Goal: Task Accomplishment & Management: Manage account settings

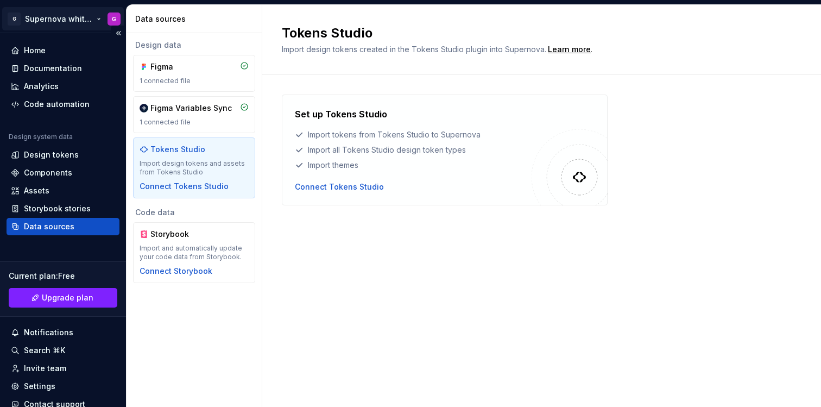
click at [64, 17] on html "G Supernova white label G Home Documentation Analytics Code automation Design s…" at bounding box center [410, 203] width 821 height 407
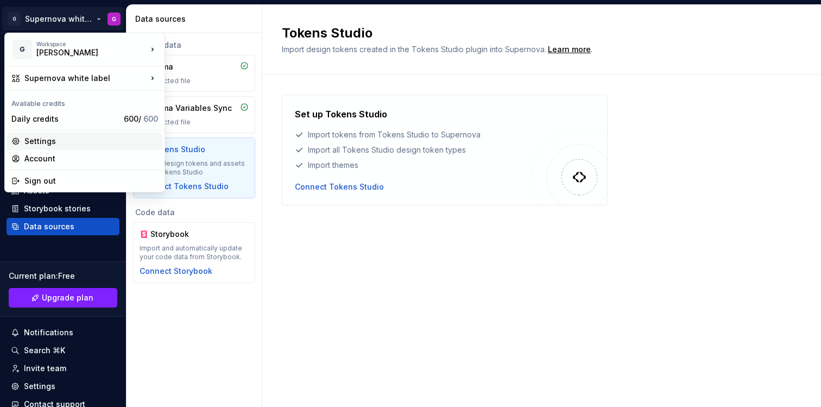
click at [53, 141] on div "Settings" at bounding box center [91, 141] width 134 height 11
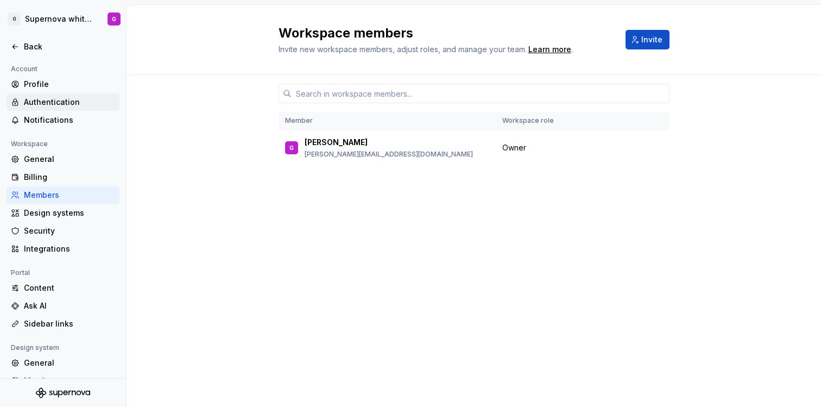
click at [62, 103] on div "Authentication" at bounding box center [69, 102] width 91 height 11
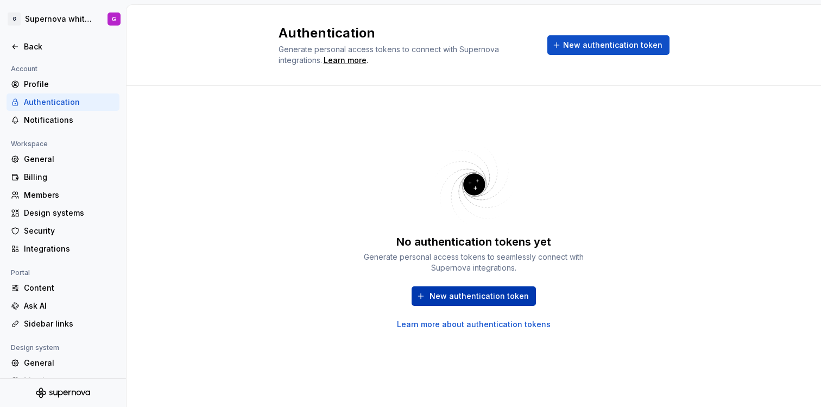
click at [497, 292] on span "New authentication token" at bounding box center [479, 296] width 99 height 11
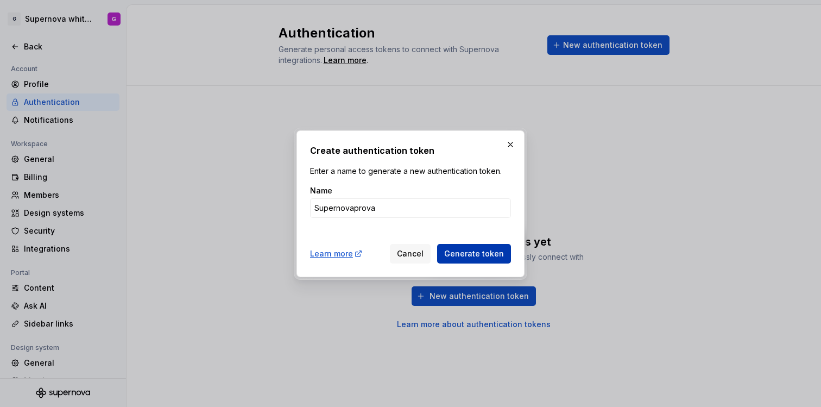
type input "Supernovaprova"
click at [493, 259] on button "Generate token" at bounding box center [474, 254] width 74 height 20
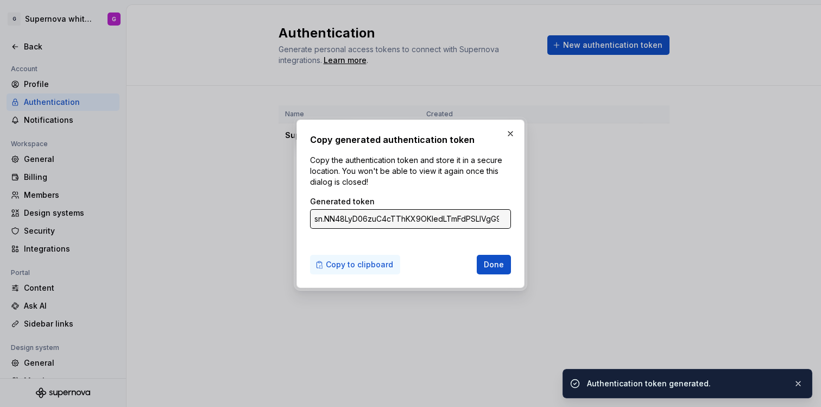
click at [361, 264] on span "Copy to clipboard" at bounding box center [359, 264] width 67 height 11
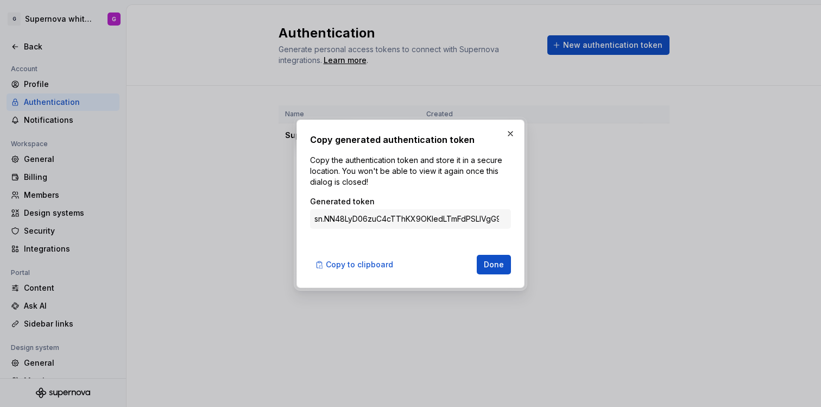
click at [497, 264] on span "Done" at bounding box center [494, 264] width 20 height 11
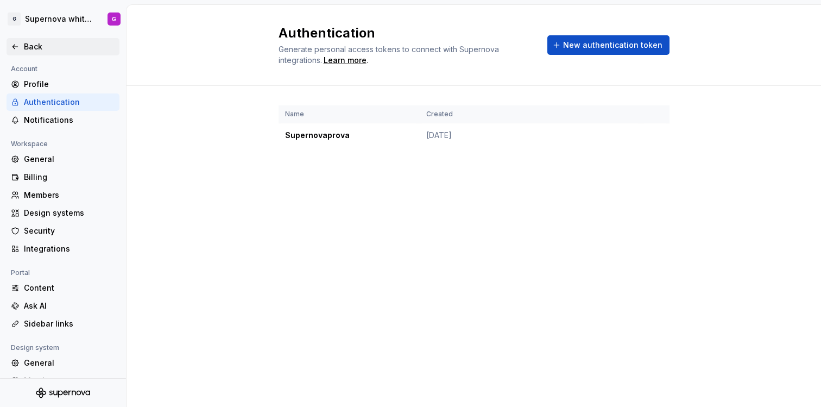
click at [19, 44] on icon at bounding box center [15, 46] width 9 height 9
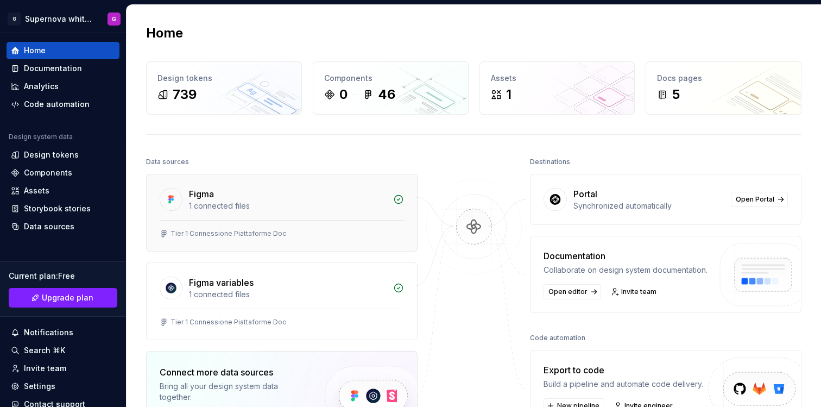
click at [268, 198] on div "Figma" at bounding box center [288, 193] width 198 height 13
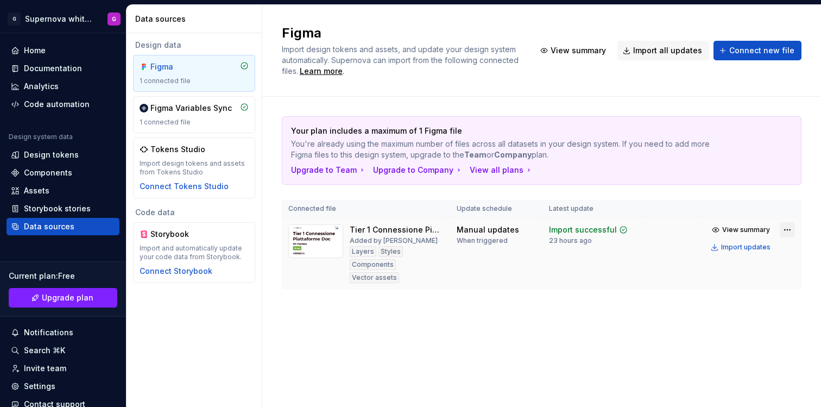
click at [785, 231] on html "G Supernova white label G Home Documentation Analytics Code automation Design s…" at bounding box center [410, 203] width 821 height 407
click at [581, 296] on html "G Supernova white label G Home Documentation Analytics Code automation Design s…" at bounding box center [410, 203] width 821 height 407
click at [66, 152] on div "Design tokens" at bounding box center [51, 154] width 55 height 11
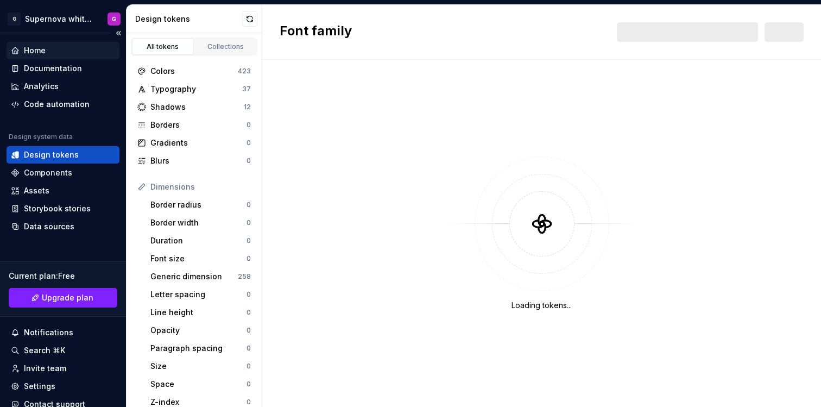
click at [54, 50] on div "Home" at bounding box center [63, 50] width 104 height 11
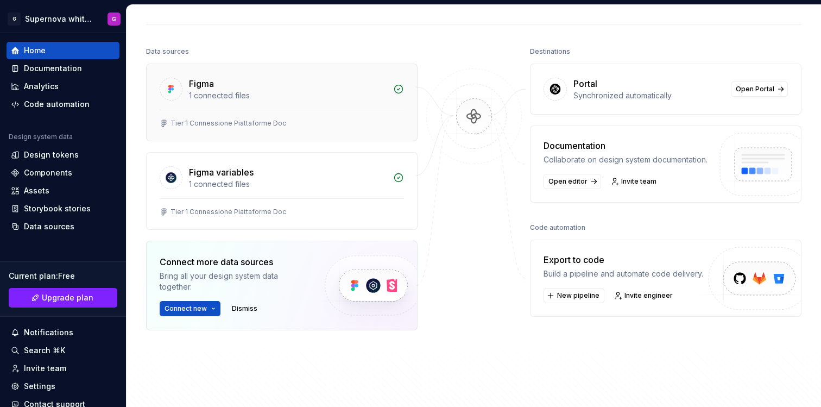
scroll to position [133, 0]
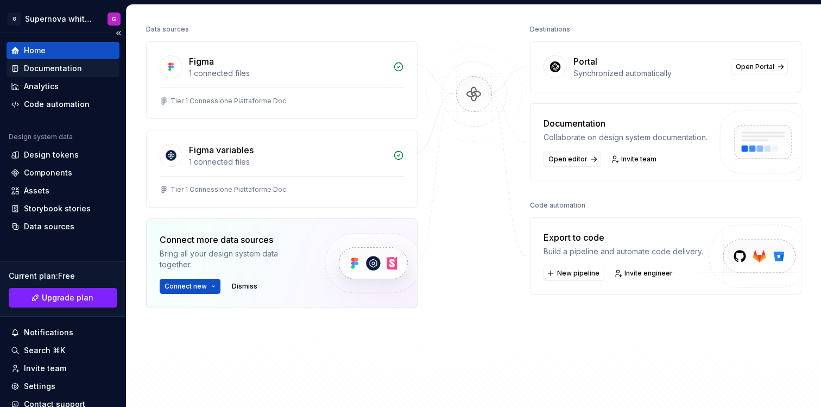
click at [55, 68] on div "Documentation" at bounding box center [53, 68] width 58 height 11
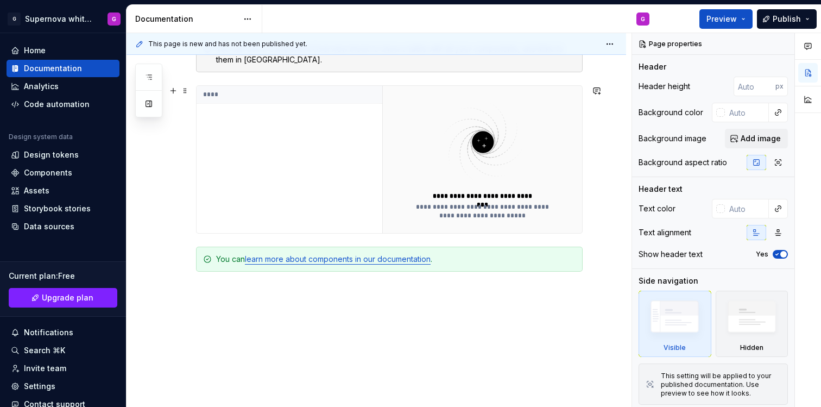
scroll to position [315, 0]
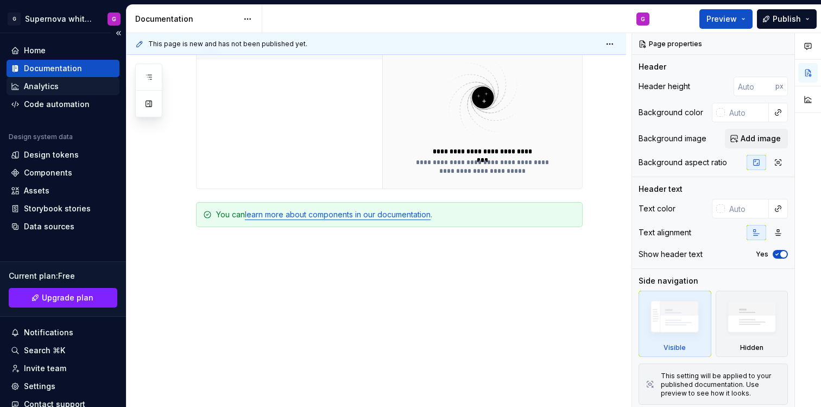
click at [39, 83] on div "Analytics" at bounding box center [41, 86] width 35 height 11
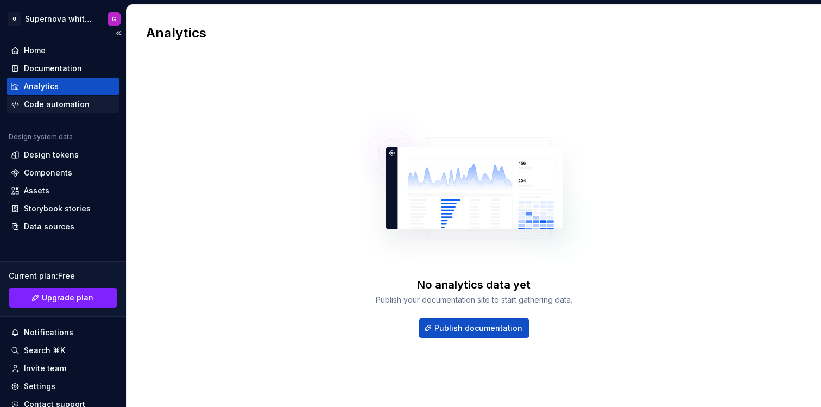
click at [48, 103] on div "Code automation" at bounding box center [57, 104] width 66 height 11
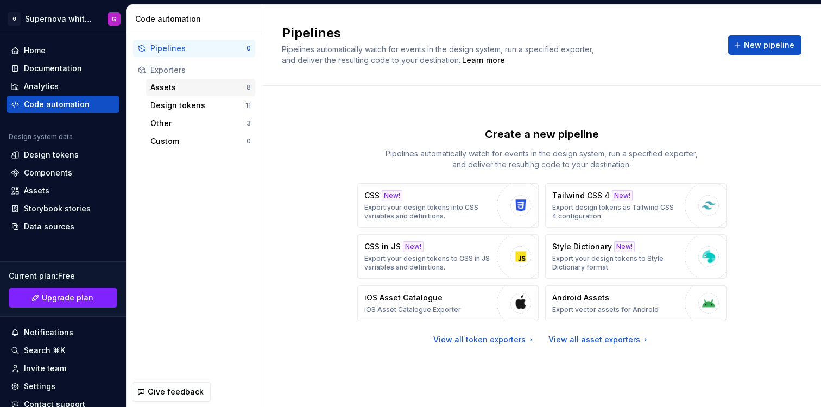
click at [193, 91] on div "Assets" at bounding box center [198, 87] width 96 height 11
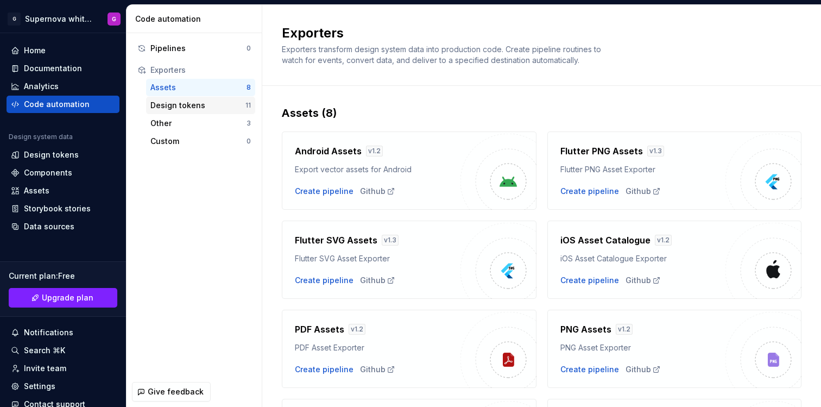
click at [193, 107] on div "Design tokens" at bounding box center [197, 105] width 95 height 11
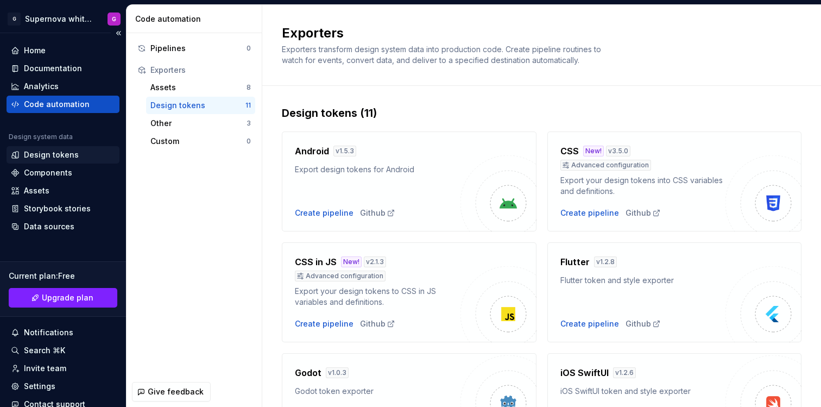
click at [78, 155] on div "Design tokens" at bounding box center [63, 154] width 104 height 11
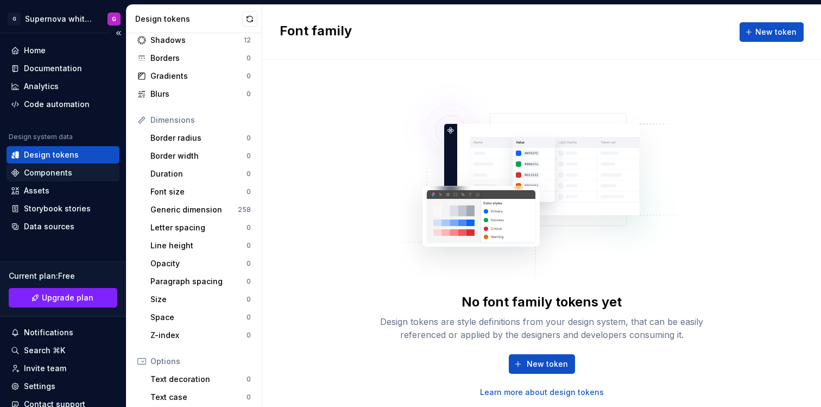
scroll to position [70, 0]
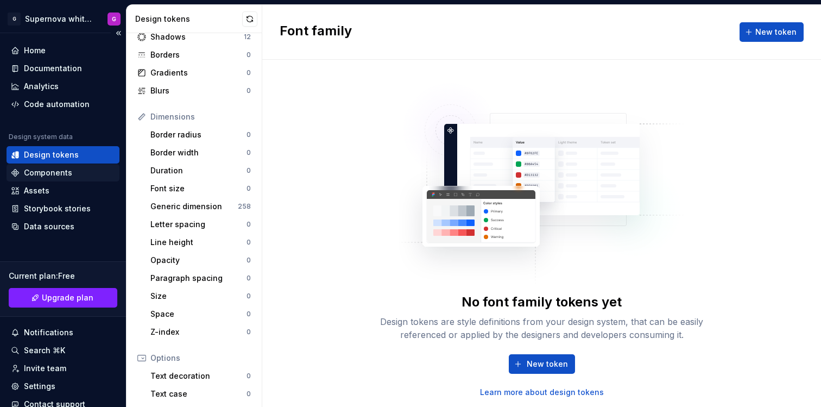
click at [18, 173] on icon at bounding box center [15, 172] width 9 height 9
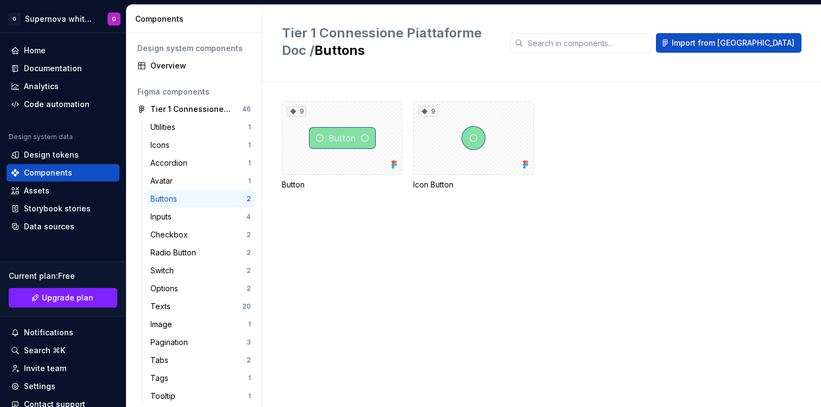
click at [378, 34] on span "Tier 1 Connessione Piattaforme Doc /" at bounding box center [382, 41] width 200 height 33
click at [54, 152] on div "Design tokens" at bounding box center [51, 154] width 55 height 11
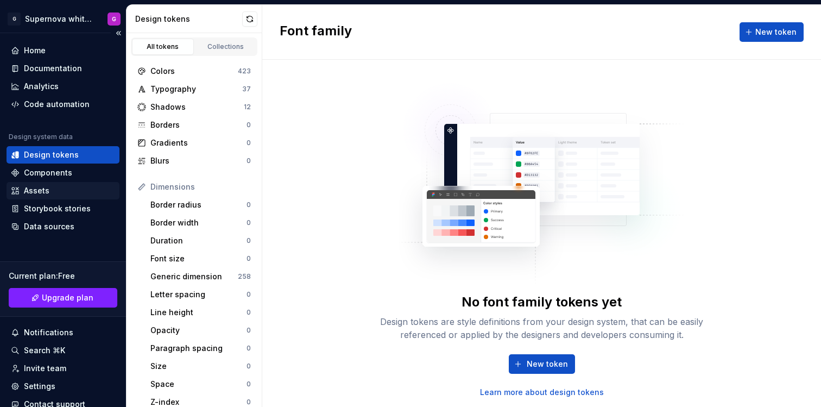
click at [51, 186] on div "Assets" at bounding box center [63, 190] width 104 height 11
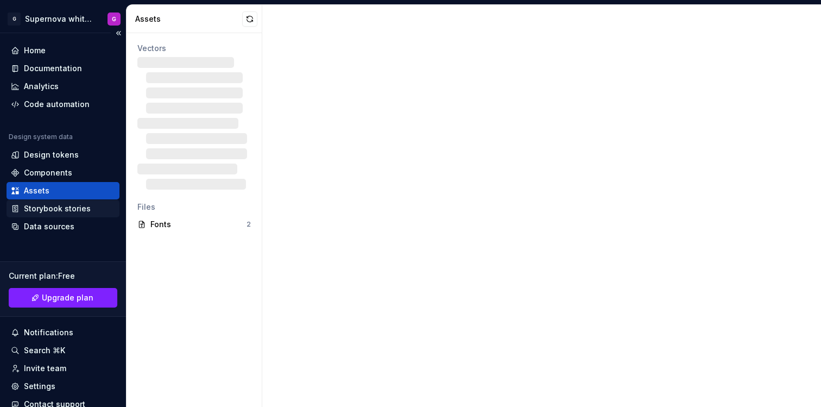
click at [59, 206] on div "Storybook stories" at bounding box center [57, 208] width 67 height 11
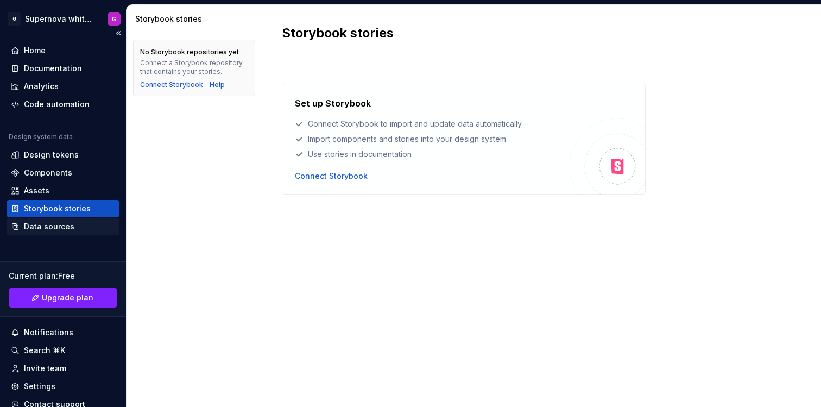
click at [63, 219] on div "Data sources" at bounding box center [63, 226] width 113 height 17
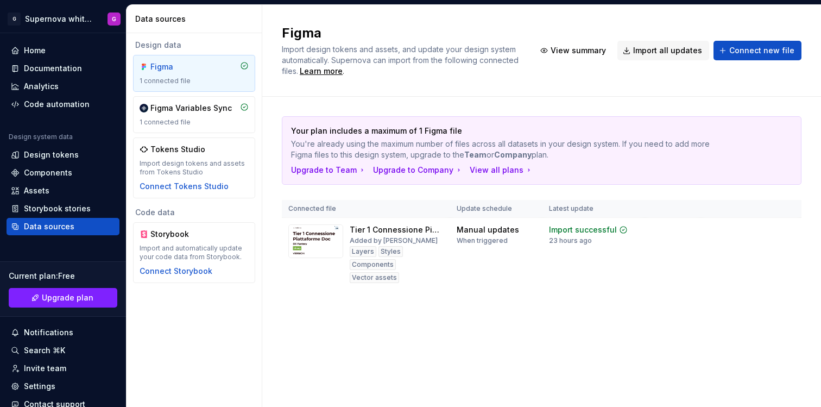
click at [170, 79] on div "1 connected file" at bounding box center [194, 81] width 109 height 9
click at [42, 47] on div "Home" at bounding box center [35, 50] width 22 height 11
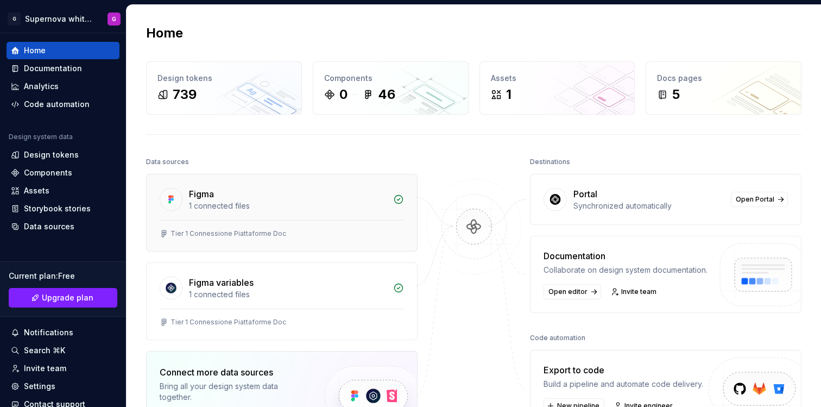
click at [280, 213] on div "Figma 1 connected files" at bounding box center [282, 197] width 271 height 46
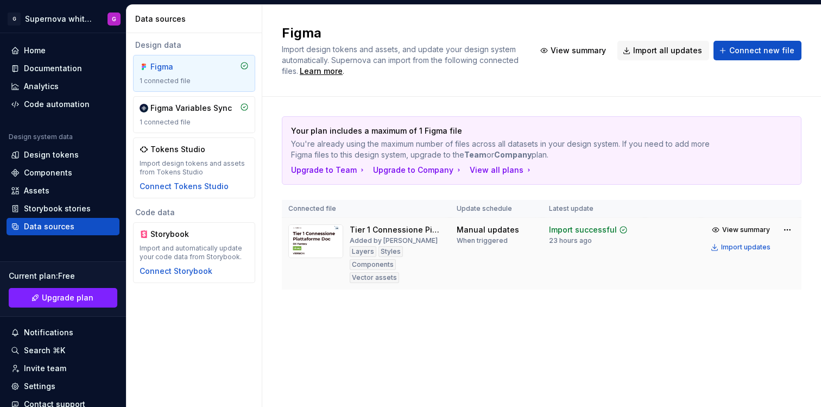
click at [322, 244] on img at bounding box center [315, 241] width 55 height 34
click at [786, 233] on html "G Supernova white label G Home Documentation Analytics Code automation Design s…" at bounding box center [410, 203] width 821 height 407
click at [382, 221] on td "Tier 1 Connessione Piattaforme Doc Added by Giulia Layers Styles Components Vec…" at bounding box center [366, 254] width 168 height 72
click at [311, 247] on img at bounding box center [315, 241] width 55 height 34
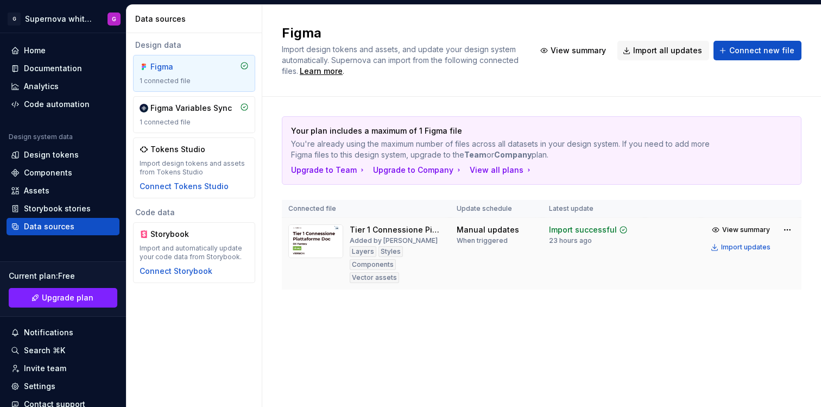
click at [378, 267] on div "Components" at bounding box center [373, 264] width 46 height 11
click at [509, 253] on td "Manual updates When triggered" at bounding box center [496, 254] width 93 height 72
click at [497, 234] on div "Manual updates" at bounding box center [488, 229] width 62 height 11
click at [235, 118] on div "1 connected file" at bounding box center [194, 122] width 109 height 9
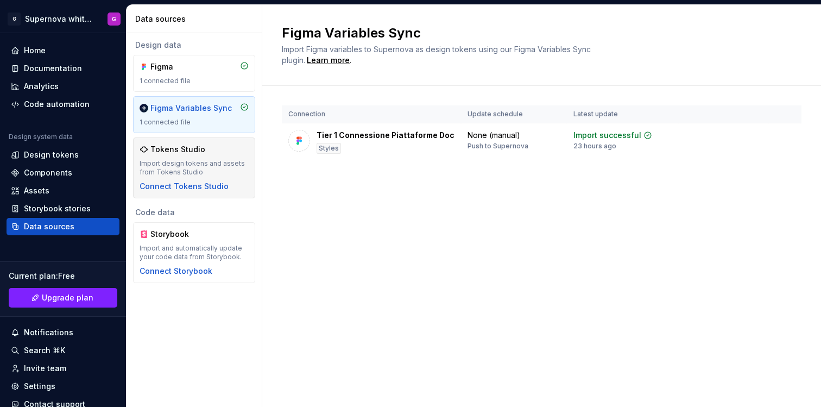
click at [233, 145] on div "Tokens Studio" at bounding box center [194, 149] width 109 height 11
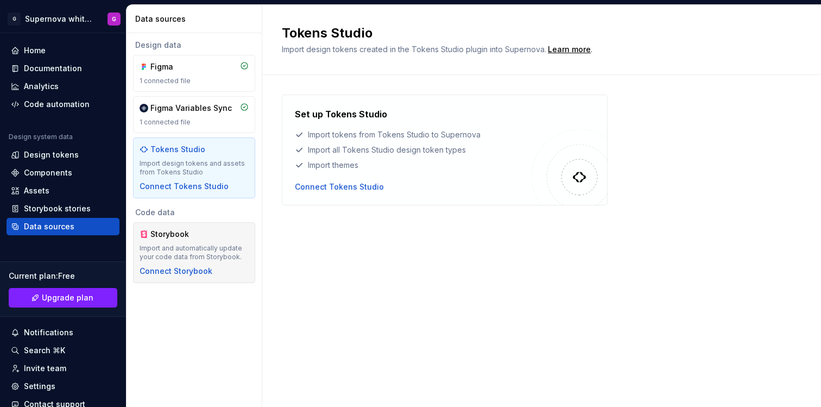
click at [227, 242] on div "Storybook Import and automatically update your code data from Storybook. Connec…" at bounding box center [194, 253] width 109 height 48
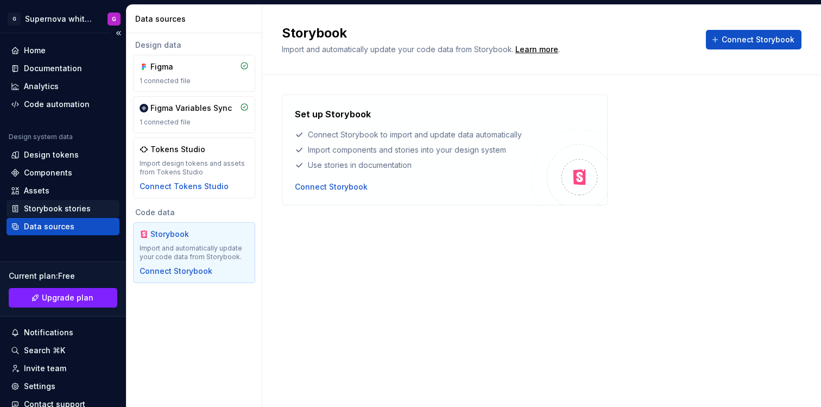
click at [71, 212] on div "Storybook stories" at bounding box center [57, 208] width 67 height 11
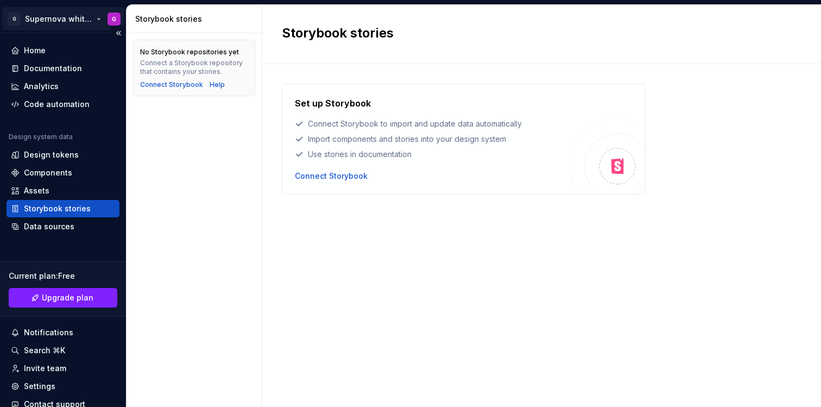
click at [57, 19] on html "G Supernova white label G Home Documentation Analytics Code automation Design s…" at bounding box center [410, 203] width 821 height 407
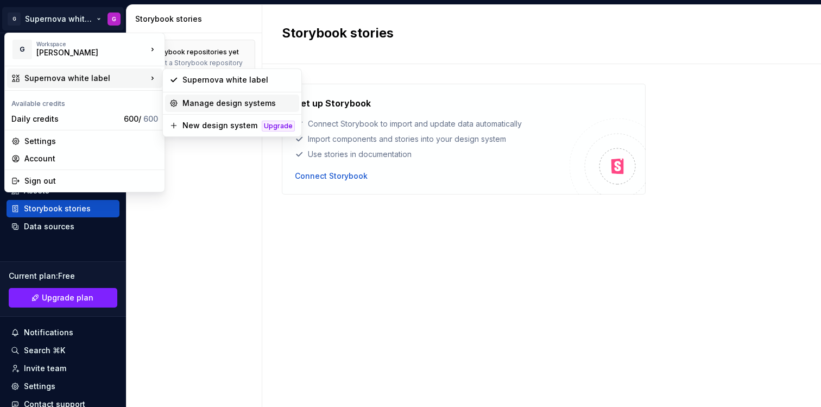
click at [206, 110] on div "Manage design systems" at bounding box center [232, 103] width 134 height 17
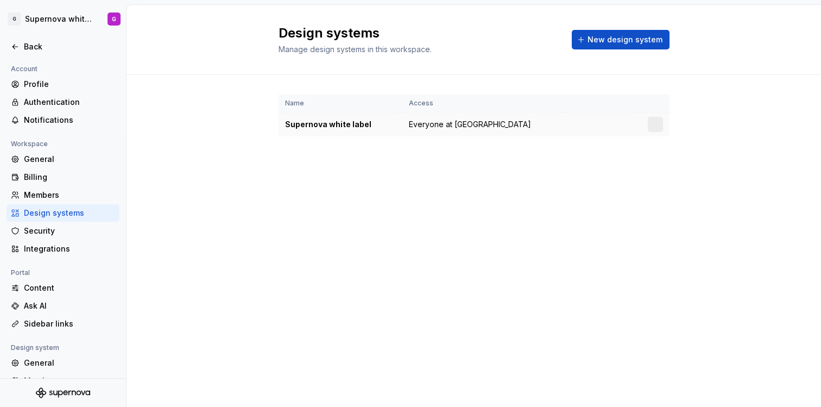
click at [344, 130] on td "Supernova white label" at bounding box center [341, 124] width 124 height 24
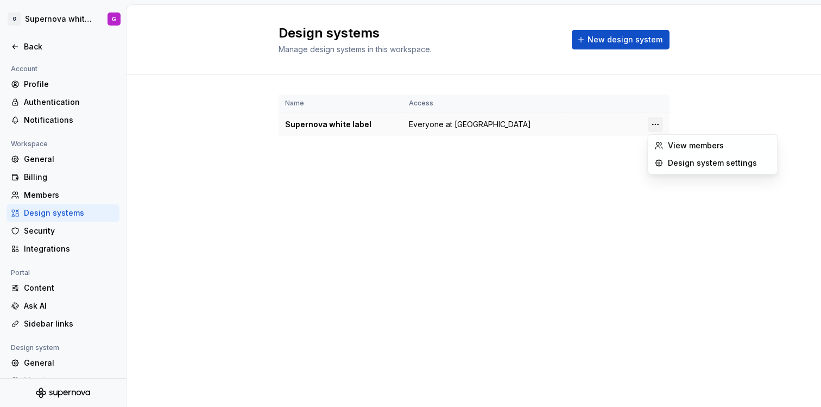
click at [656, 127] on html "G Supernova white label G Back Account Profile Authentication Notifications Wor…" at bounding box center [410, 203] width 821 height 407
click at [670, 158] on div "Design system settings" at bounding box center [719, 163] width 103 height 11
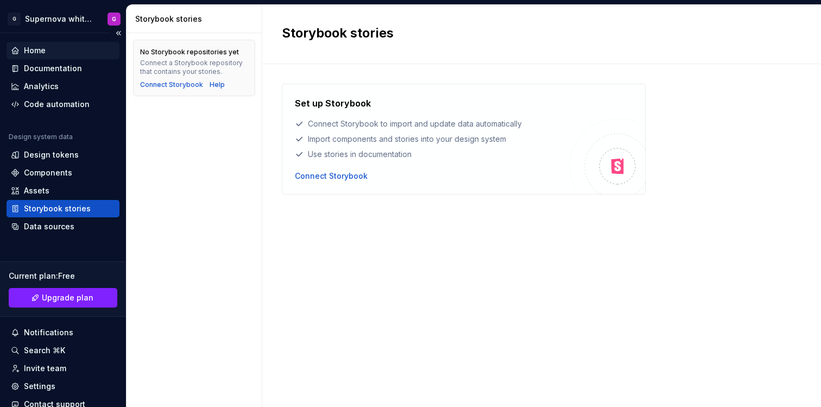
click at [26, 51] on div "Home" at bounding box center [35, 50] width 22 height 11
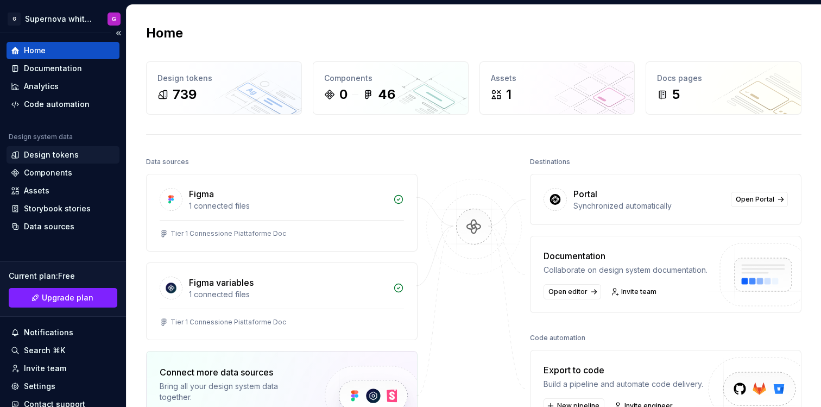
click at [60, 149] on div "Design tokens" at bounding box center [51, 154] width 55 height 11
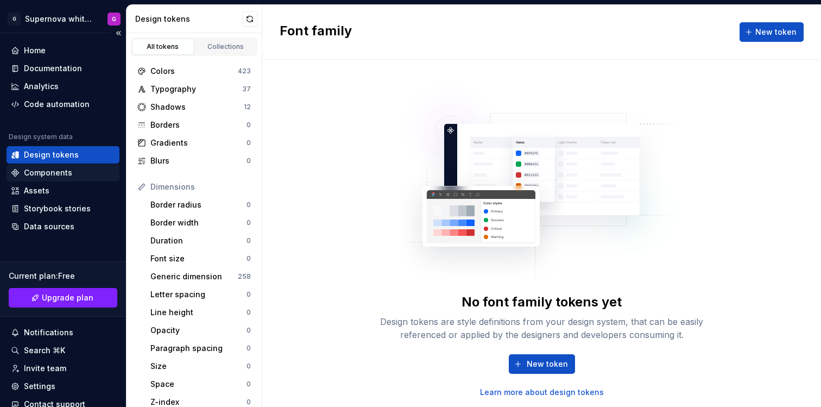
click at [68, 177] on div "Components" at bounding box center [48, 172] width 48 height 11
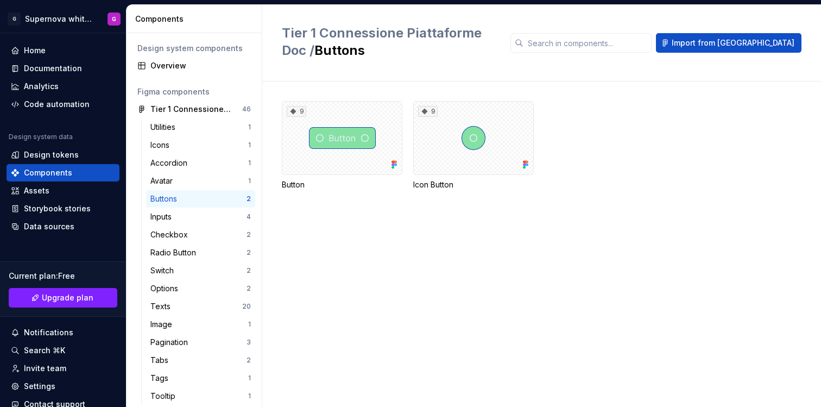
click at [167, 52] on div "Design system components" at bounding box center [194, 48] width 114 height 11
click at [23, 28] on html "G Supernova white label G Home Documentation Analytics Code automation Design s…" at bounding box center [410, 203] width 821 height 407
click at [372, 249] on html "G Supernova white label G Home Documentation Analytics Code automation Design s…" at bounding box center [410, 203] width 821 height 407
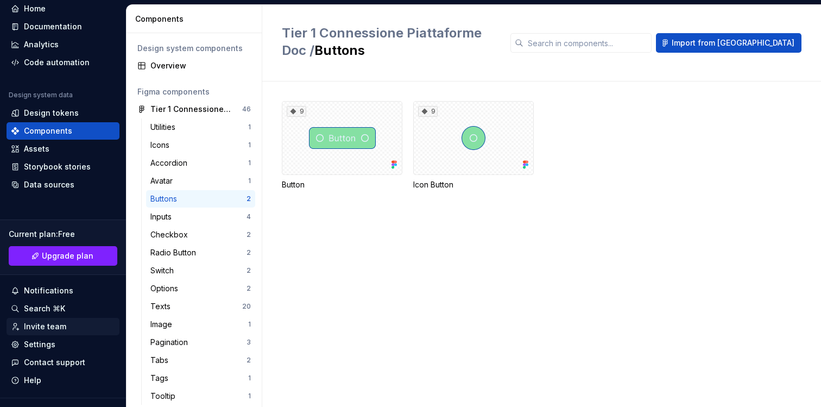
scroll to position [46, 0]
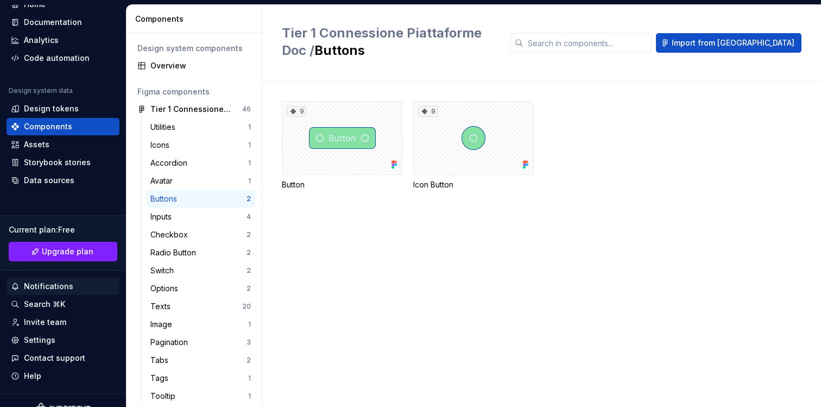
click at [58, 284] on div "Notifications" at bounding box center [48, 286] width 49 height 11
click at [55, 303] on html "G Supernova white label G Home Documentation Analytics Code automation Design s…" at bounding box center [410, 203] width 821 height 407
click at [52, 322] on div "Invite team" at bounding box center [45, 322] width 42 height 11
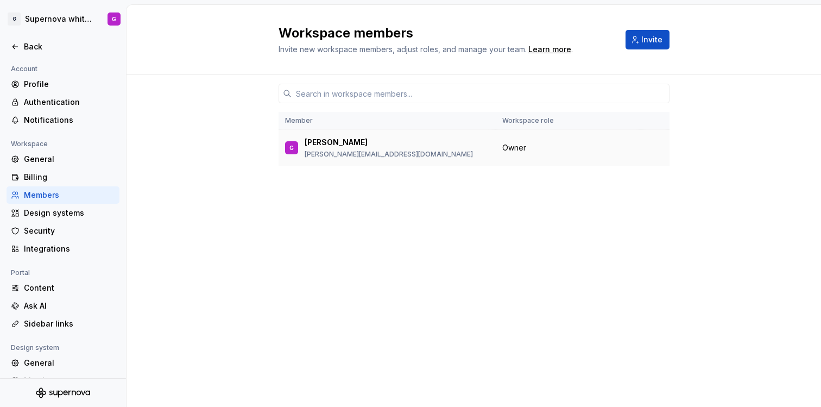
click at [363, 152] on p "giulia.nascetti@globant.com" at bounding box center [389, 154] width 168 height 9
click at [53, 303] on div "Ask AI" at bounding box center [69, 305] width 91 height 11
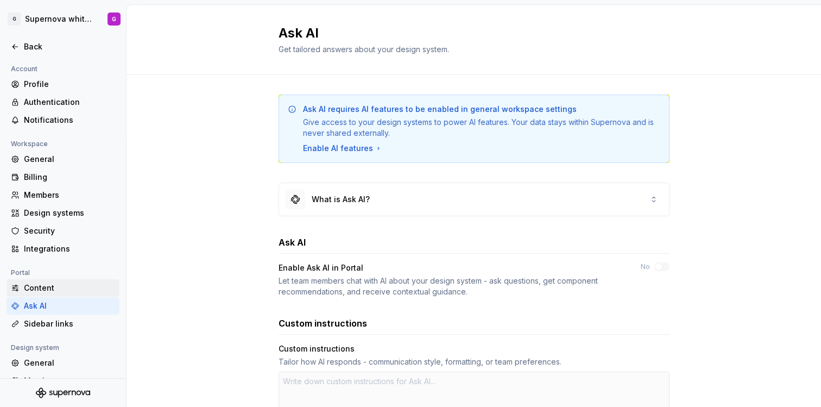
click at [56, 287] on div "Content" at bounding box center [69, 288] width 91 height 11
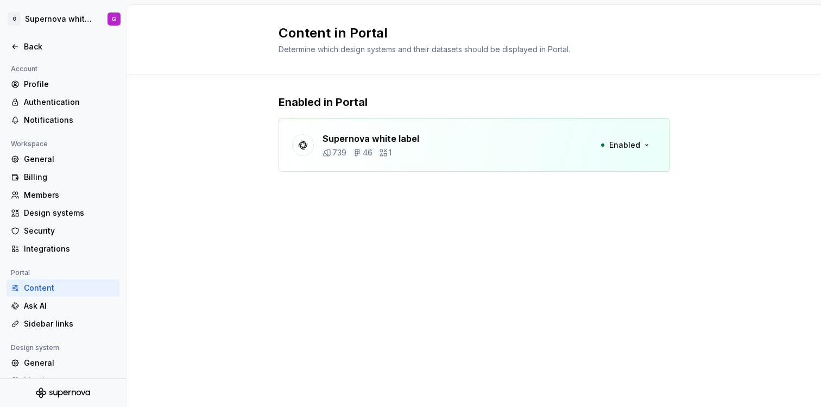
click at [55, 293] on div "Content" at bounding box center [63, 287] width 113 height 17
click at [55, 306] on div "Ask AI" at bounding box center [69, 305] width 91 height 11
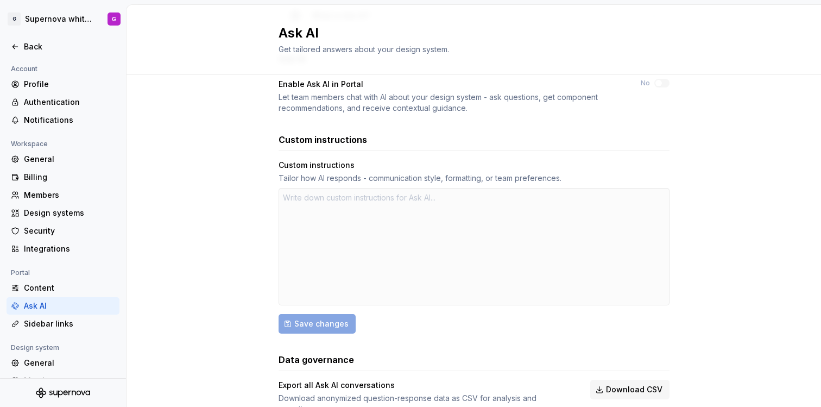
click at [331, 217] on div at bounding box center [474, 246] width 391 height 117
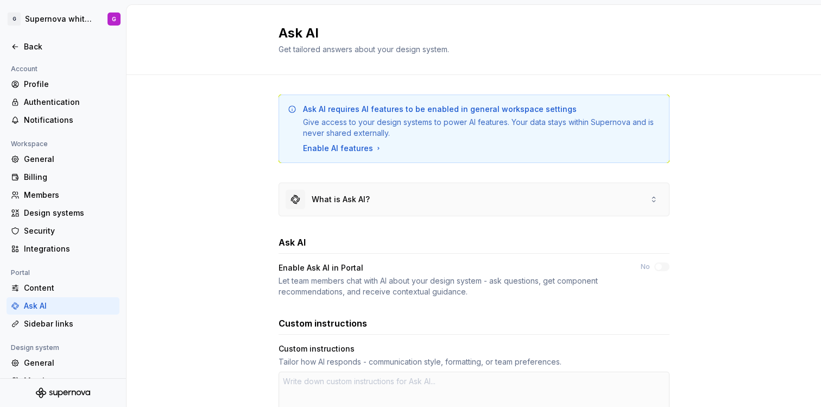
click at [330, 196] on div "What is Ask AI?" at bounding box center [341, 199] width 58 height 11
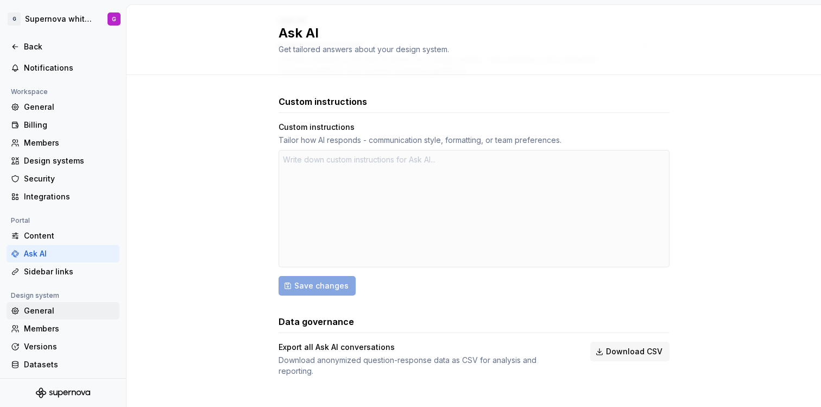
scroll to position [72, 0]
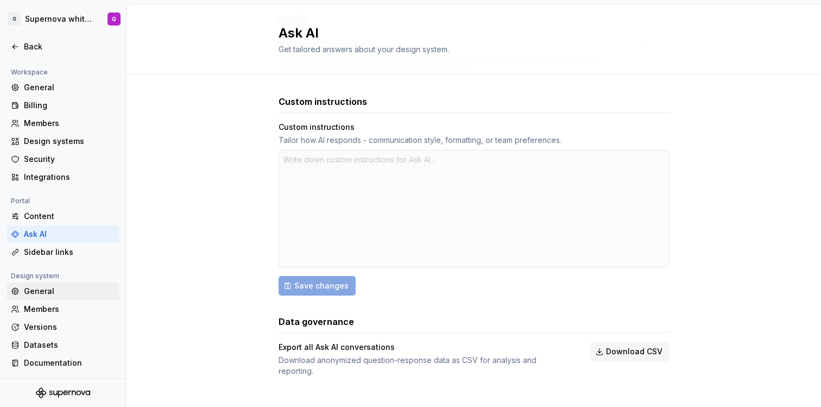
click at [72, 286] on div "General" at bounding box center [69, 291] width 91 height 11
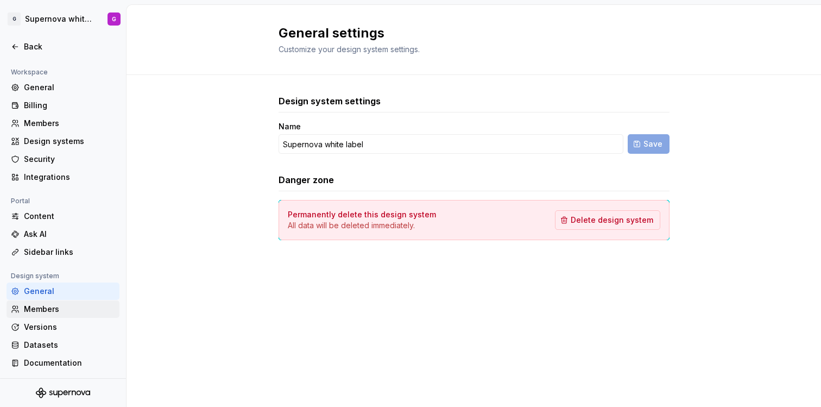
click at [73, 305] on div "Members" at bounding box center [69, 309] width 91 height 11
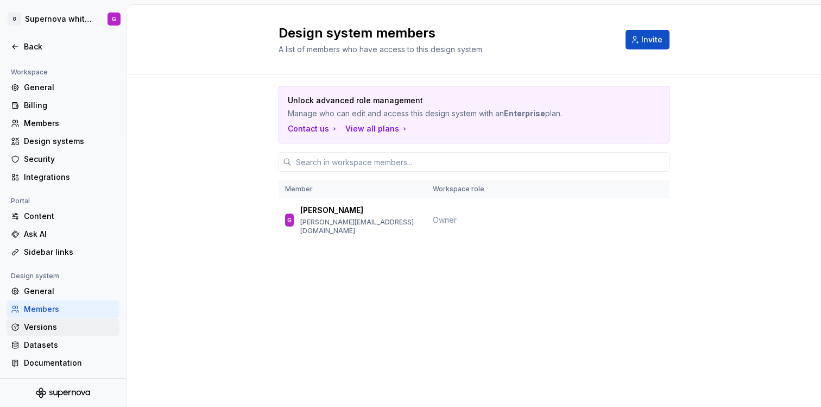
click at [70, 329] on div "Versions" at bounding box center [69, 327] width 91 height 11
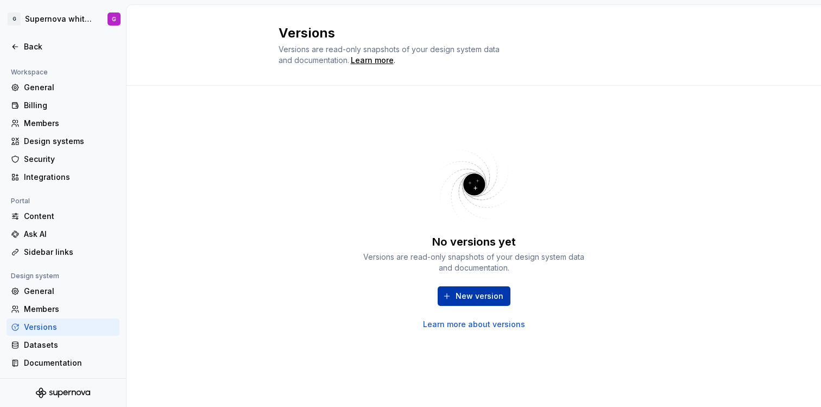
click at [495, 296] on span "New version" at bounding box center [480, 296] width 48 height 11
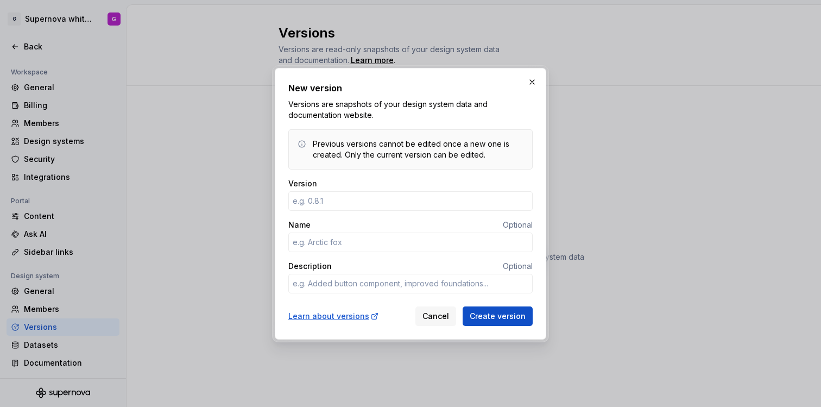
type textarea "*"
type input "0.1.2"
click at [423, 261] on div "Description Optional" at bounding box center [410, 266] width 244 height 11
click at [418, 244] on input "Name" at bounding box center [410, 243] width 244 height 20
type textarea "*"
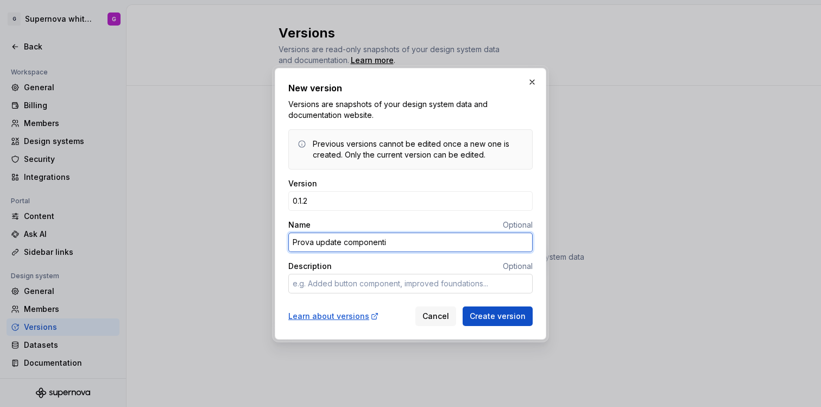
type input "Prova update componenti"
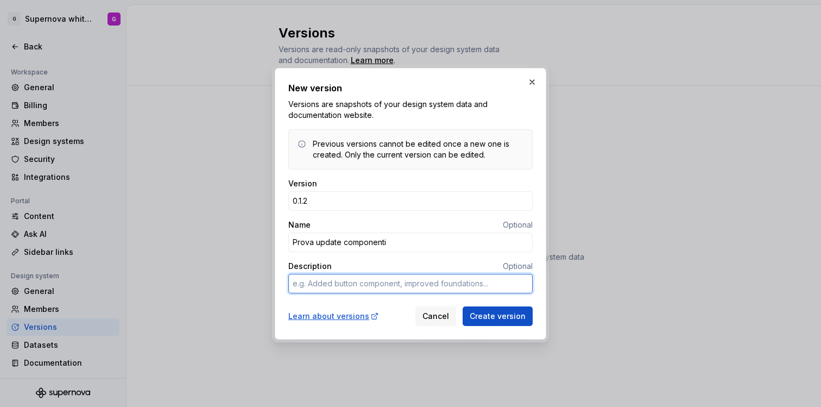
click at [410, 284] on textarea "Description" at bounding box center [410, 284] width 244 height 20
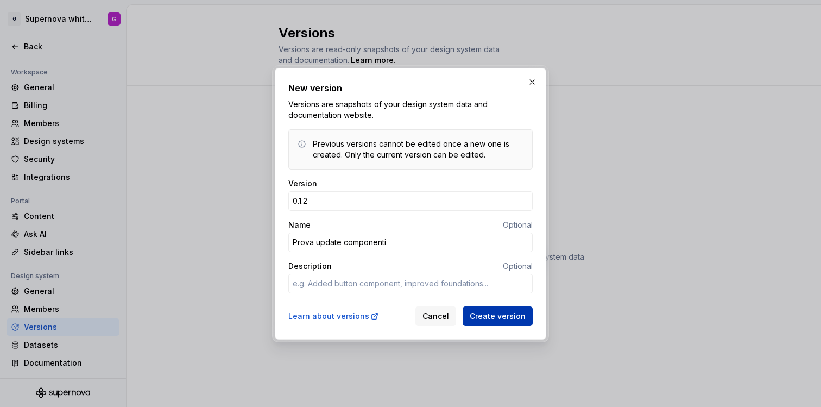
click at [515, 320] on span "Create version" at bounding box center [498, 316] width 56 height 11
type textarea "*"
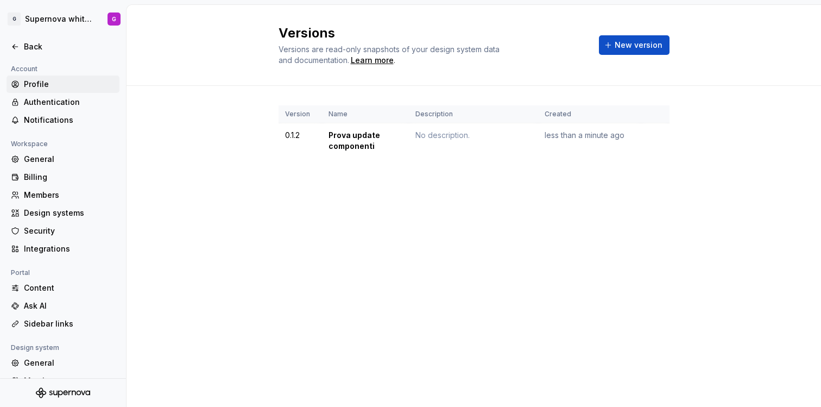
click at [39, 85] on div "Profile" at bounding box center [69, 84] width 91 height 11
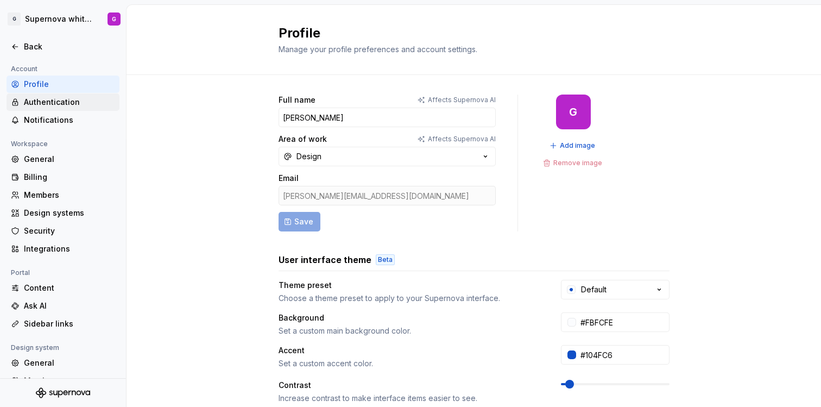
click at [43, 95] on div "Authentication" at bounding box center [63, 101] width 113 height 17
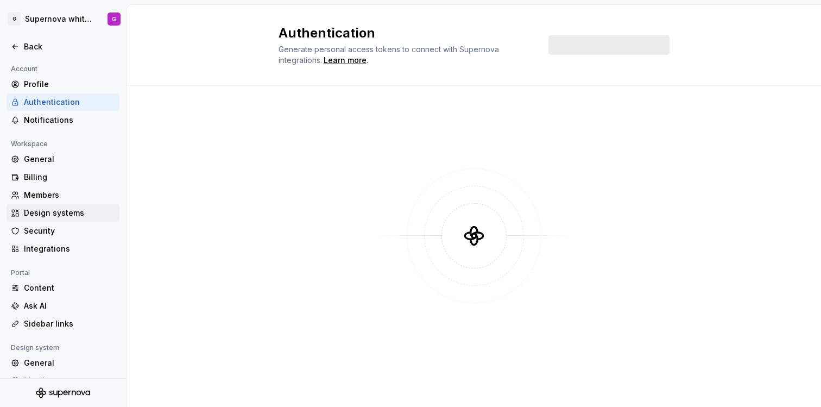
click at [48, 209] on div "Design systems" at bounding box center [69, 213] width 91 height 11
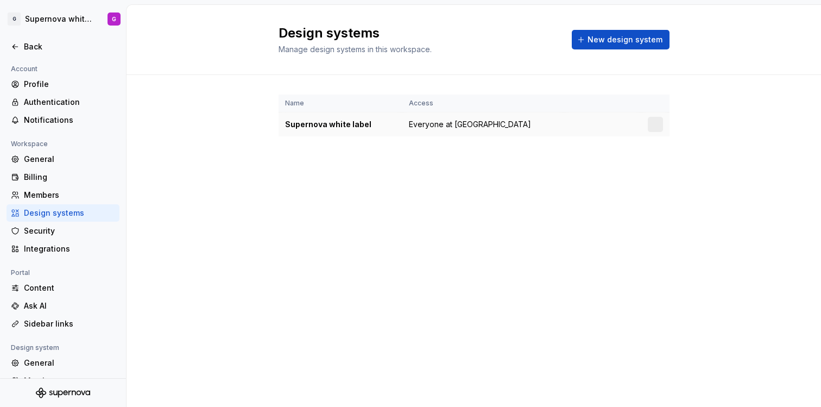
click at [359, 123] on div "Supernova white label" at bounding box center [340, 124] width 111 height 11
click at [651, 124] on div at bounding box center [655, 124] width 15 height 15
click at [656, 128] on html "G Supernova white label G Back Account Profile Authentication Notifications Wor…" at bounding box center [410, 203] width 821 height 407
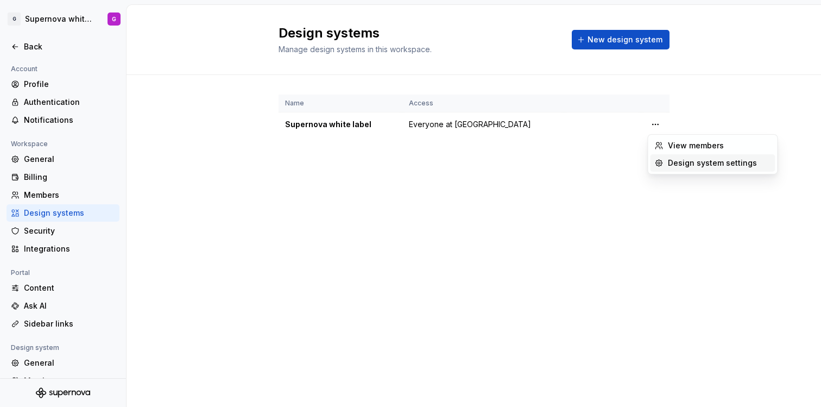
click at [674, 163] on div "Design system settings" at bounding box center [719, 163] width 103 height 11
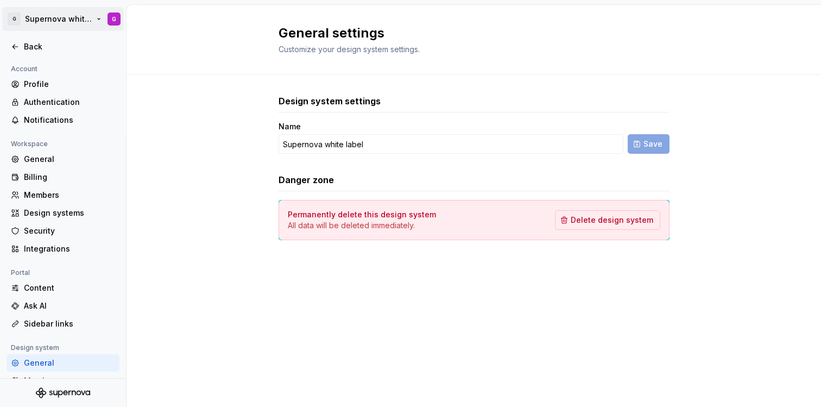
click at [24, 18] on html "G Supernova white label G Back Account Profile Authentication Notifications Wor…" at bounding box center [410, 203] width 821 height 407
click at [41, 20] on html "G Supernova white label G Back Account Profile Authentication Notifications Wor…" at bounding box center [410, 203] width 821 height 407
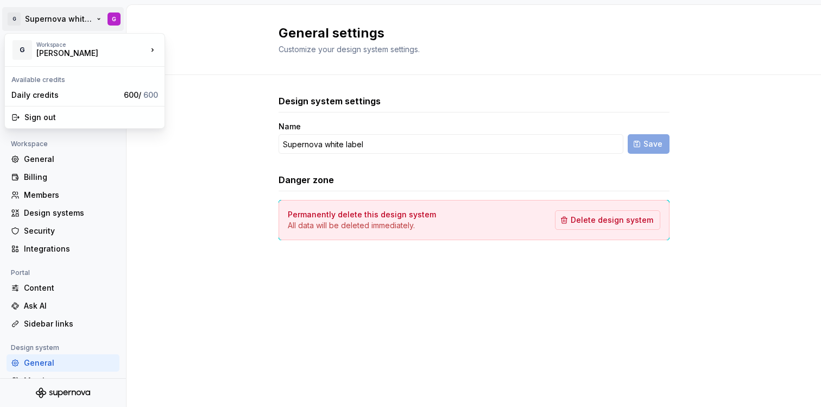
click at [101, 17] on html "G Supernova white label G Back Account Profile Authentication Notifications Wor…" at bounding box center [410, 203] width 821 height 407
click at [97, 49] on div "[PERSON_NAME]" at bounding box center [82, 53] width 92 height 11
click at [252, 17] on html "G Supernova white label G Back Account Profile Authentication Notifications Wor…" at bounding box center [410, 203] width 821 height 407
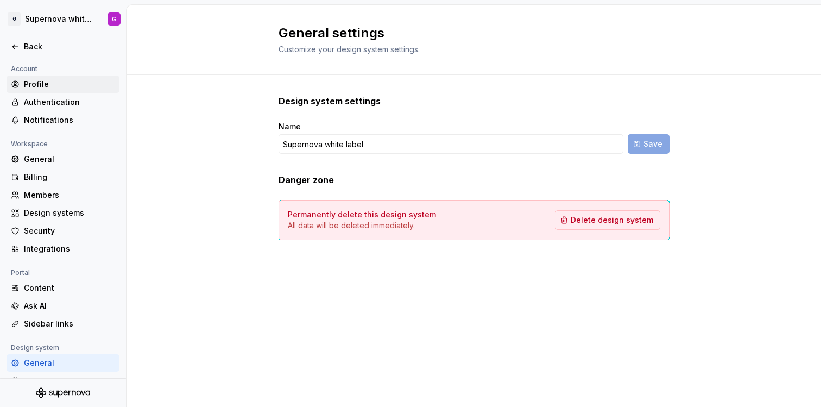
click at [38, 83] on div "Profile" at bounding box center [69, 84] width 91 height 11
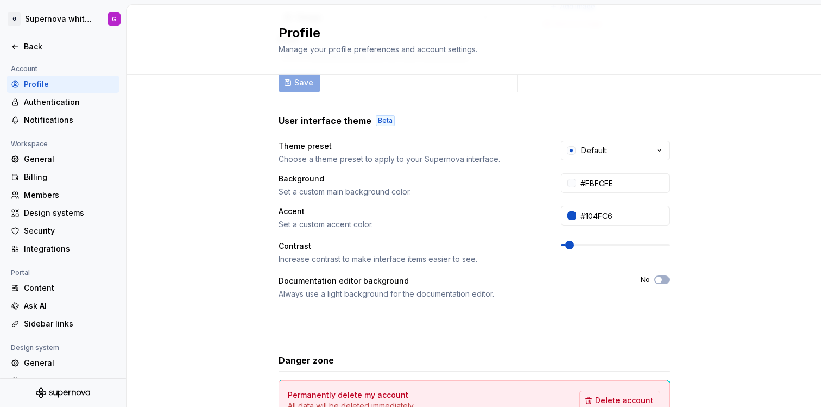
scroll to position [146, 0]
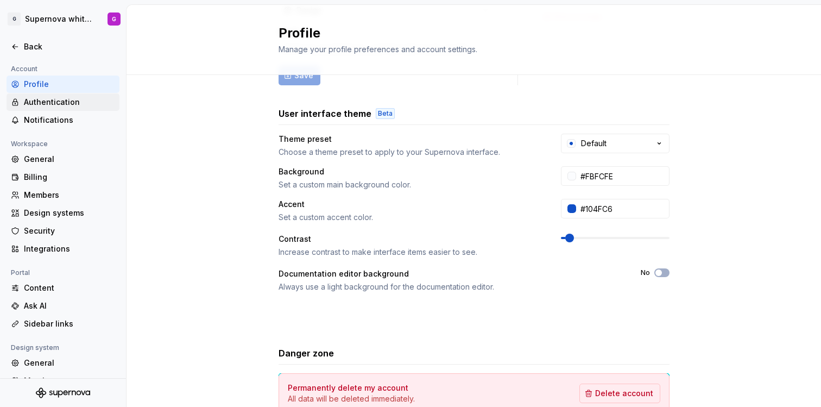
click at [46, 97] on div "Authentication" at bounding box center [69, 102] width 91 height 11
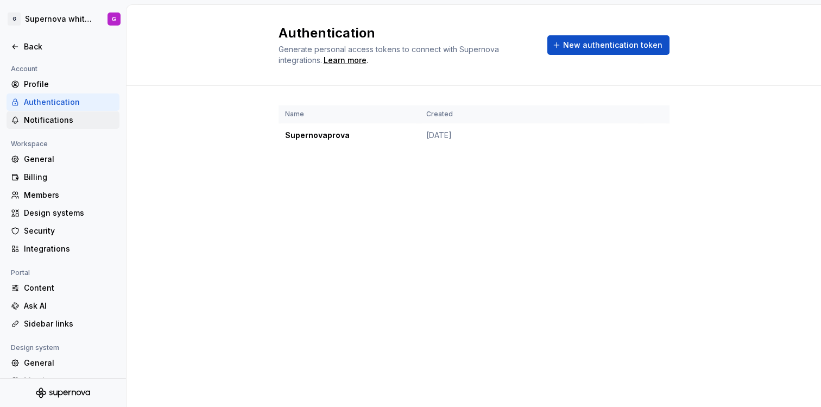
click at [52, 125] on div "Notifications" at bounding box center [69, 120] width 91 height 11
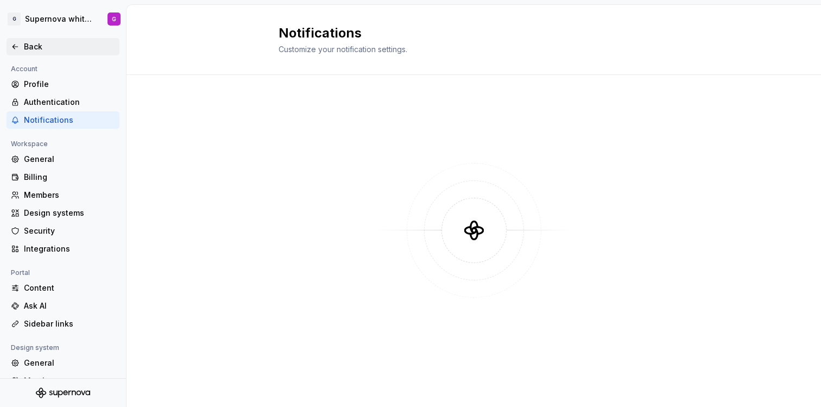
click at [20, 46] on div "Back" at bounding box center [63, 46] width 104 height 11
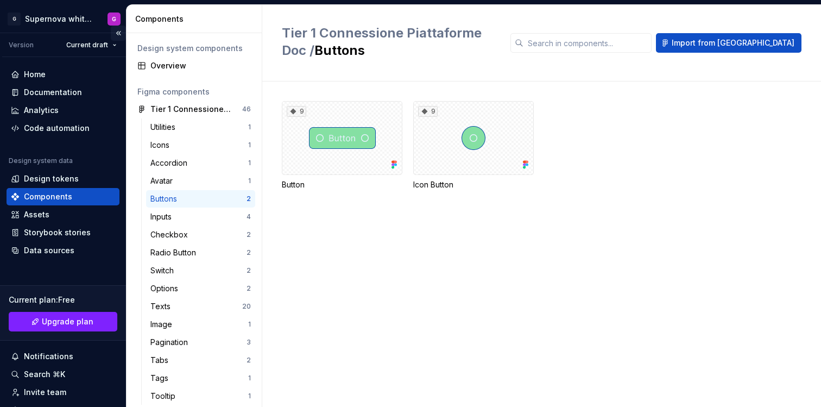
click at [111, 35] on button "Collapse sidebar" at bounding box center [118, 33] width 15 height 15
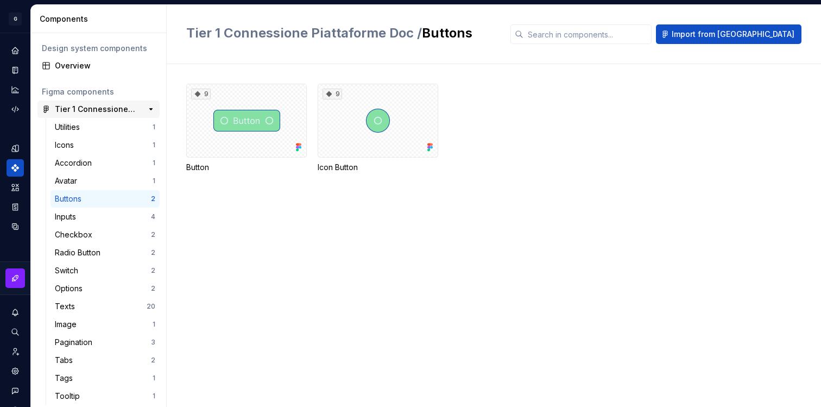
click at [136, 104] on div "46" at bounding box center [146, 109] width 20 height 15
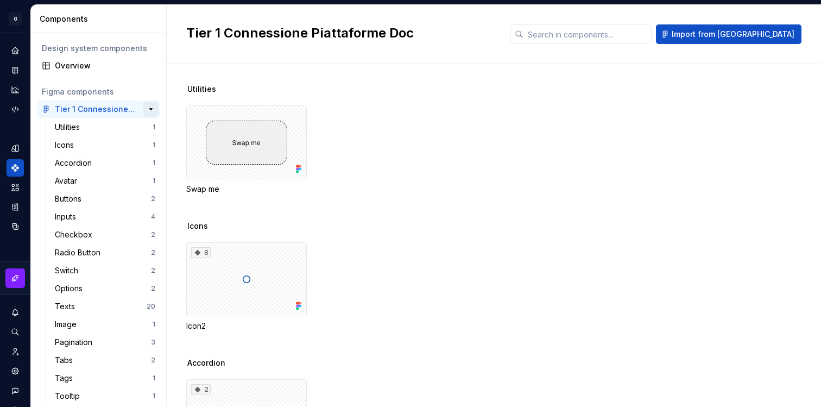
click at [148, 109] on button "button" at bounding box center [150, 109] width 15 height 15
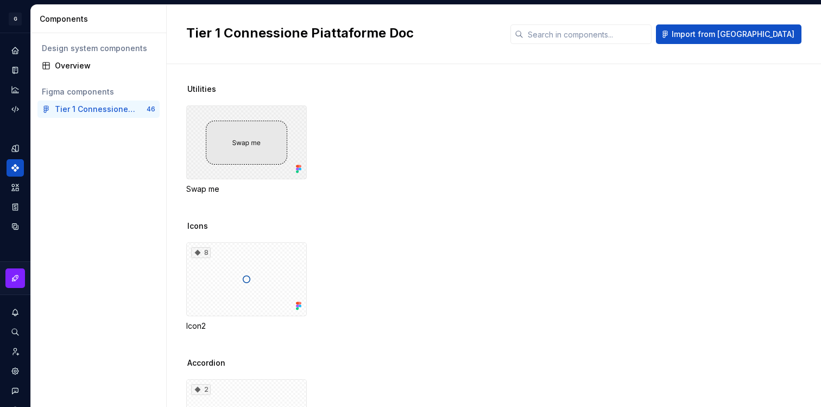
click at [277, 146] on div at bounding box center [246, 142] width 121 height 74
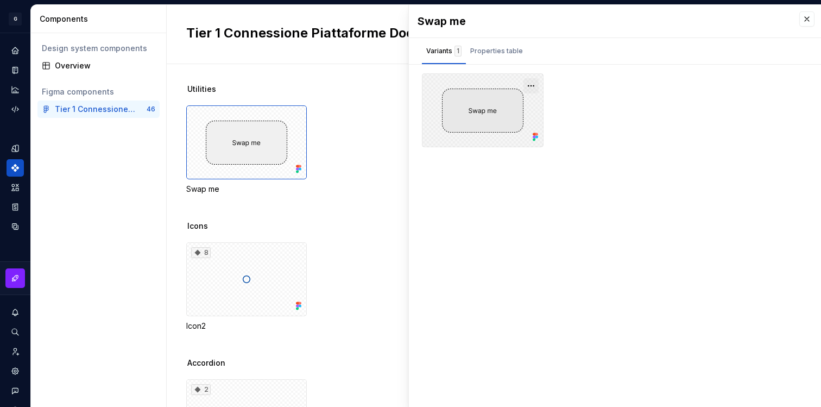
click at [530, 85] on button "button" at bounding box center [531, 85] width 15 height 15
click at [480, 52] on div "Properties table" at bounding box center [496, 51] width 53 height 11
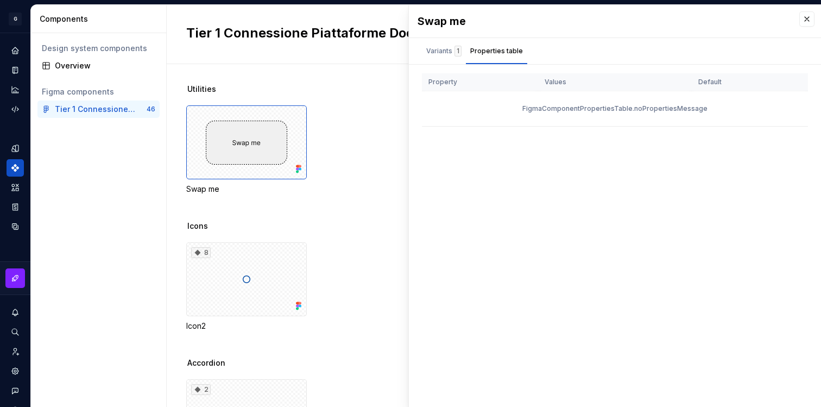
click at [563, 111] on div "FigmaComponentPropertiesTable.noPropertiesMessage" at bounding box center [615, 108] width 386 height 35
click at [91, 67] on div "Overview" at bounding box center [105, 65] width 101 height 11
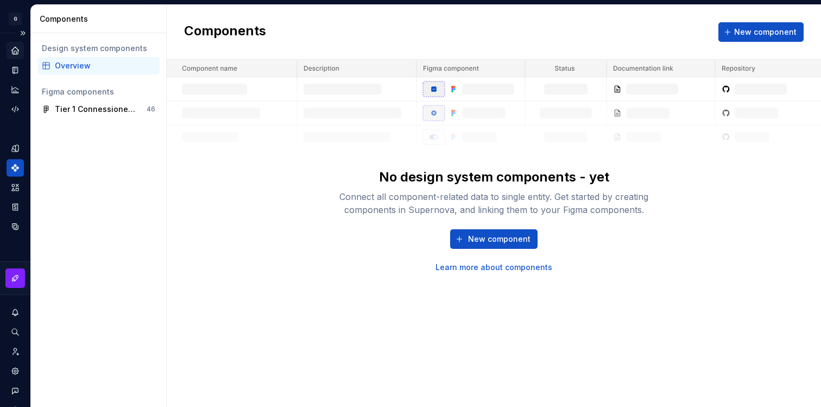
click at [16, 49] on icon "Home" at bounding box center [14, 50] width 7 height 7
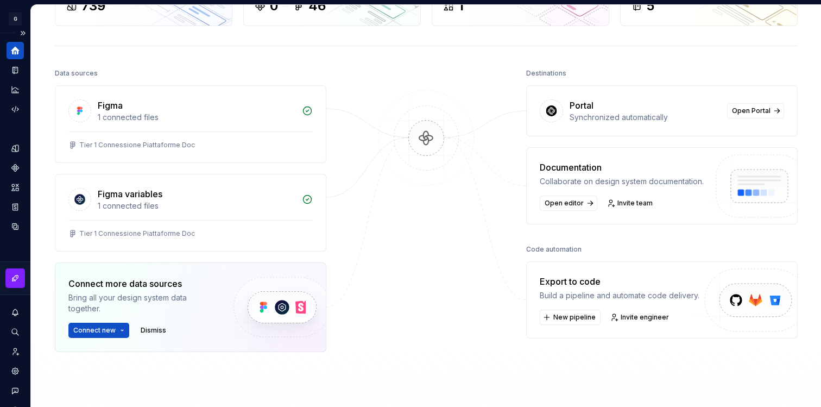
scroll to position [91, 0]
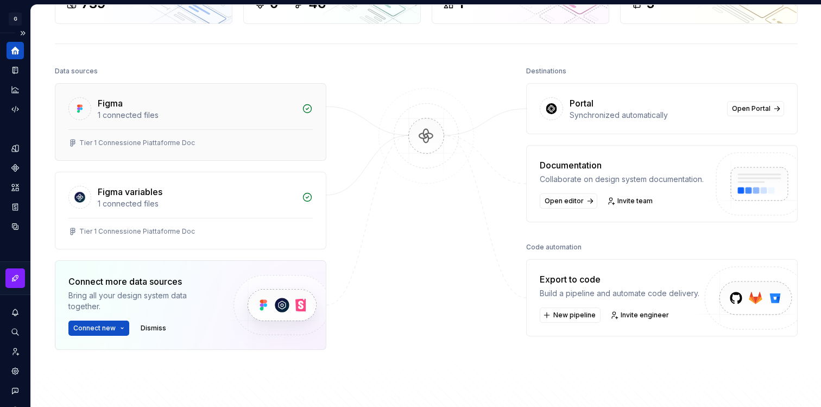
click at [234, 137] on div "Tier 1 Connessione Piattaforme Doc" at bounding box center [190, 144] width 271 height 31
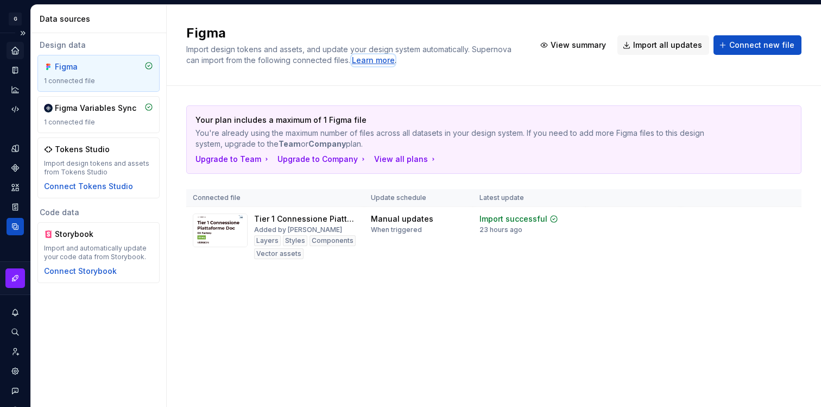
click at [395, 63] on div "Learn more" at bounding box center [373, 60] width 43 height 11
click at [14, 48] on icon "Home" at bounding box center [14, 50] width 7 height 7
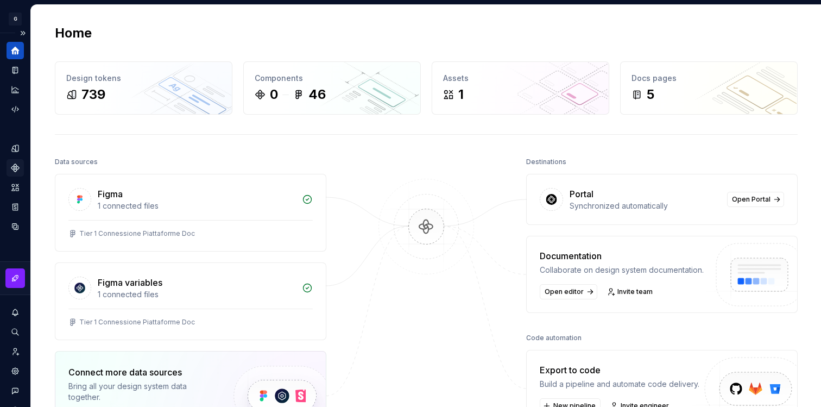
click at [18, 166] on icon "Components" at bounding box center [15, 168] width 10 height 10
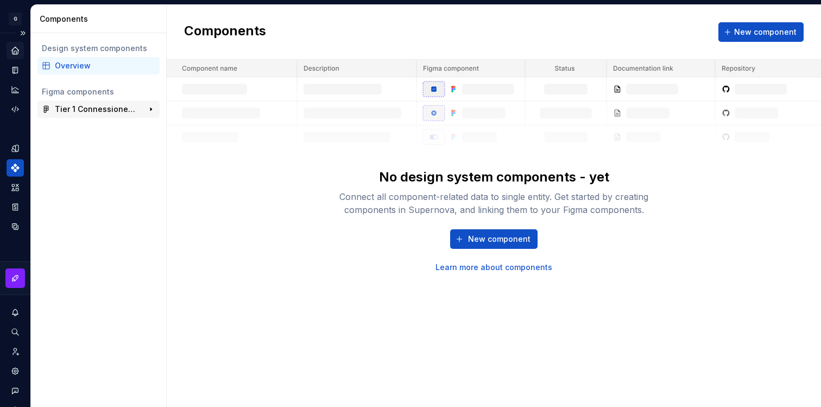
click at [75, 114] on div "Tier 1 Connessione Piattaforme Doc" at bounding box center [95, 109] width 81 height 11
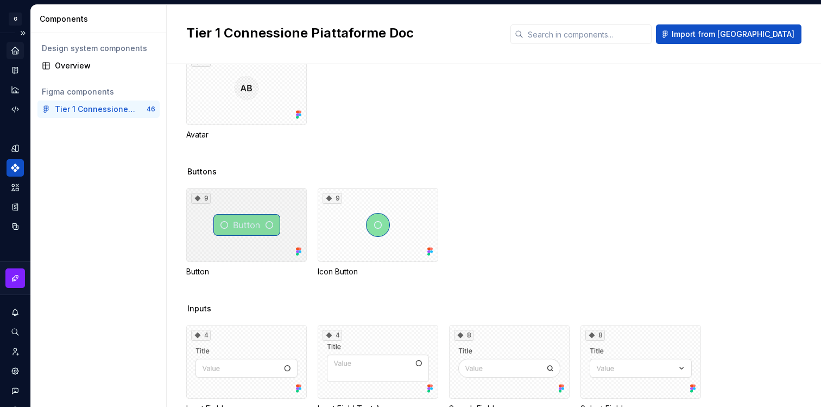
scroll to position [448, 0]
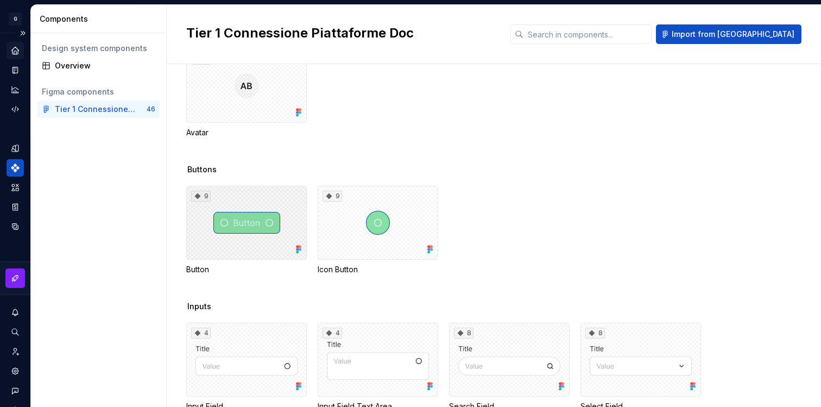
click at [227, 231] on div "9" at bounding box center [246, 223] width 121 height 74
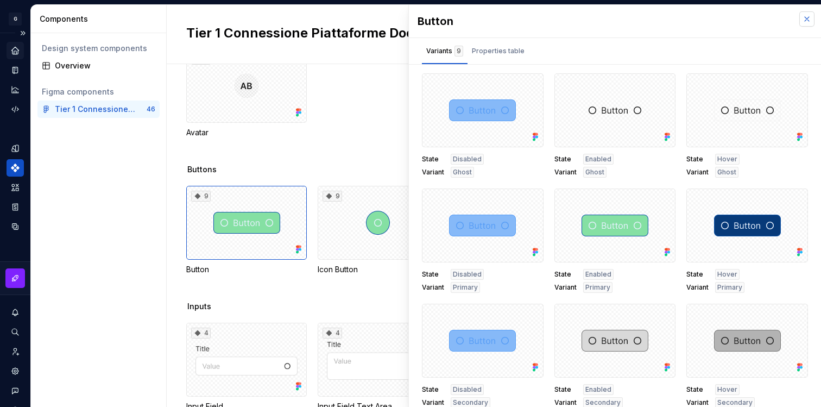
click at [800, 20] on button "button" at bounding box center [807, 18] width 15 height 15
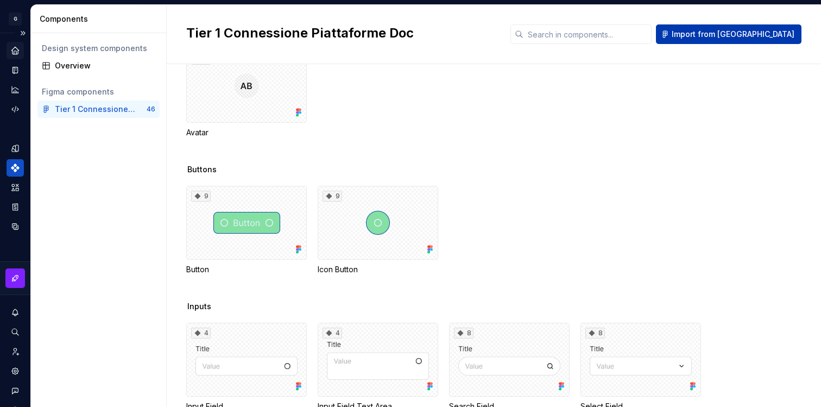
click at [771, 34] on span "Import from Figma" at bounding box center [733, 34] width 123 height 11
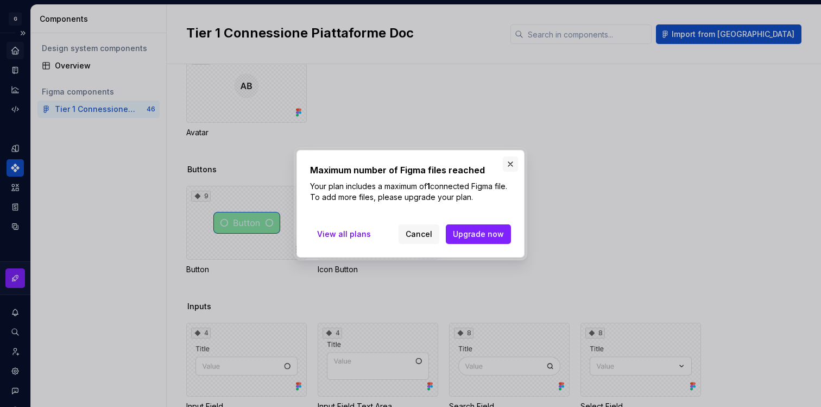
click at [513, 167] on button "button" at bounding box center [510, 163] width 15 height 15
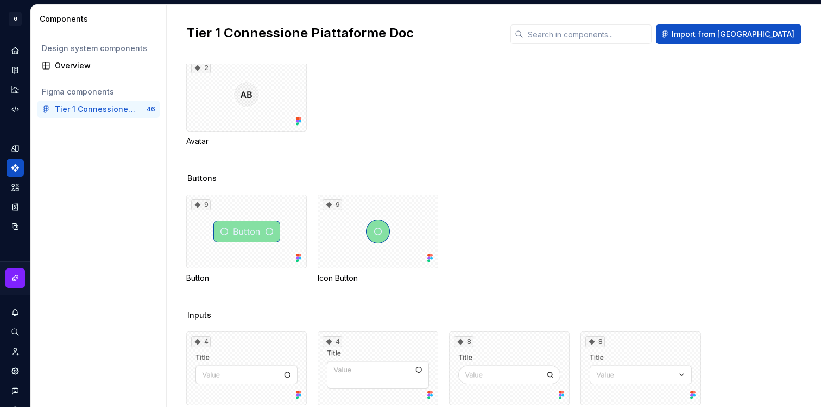
scroll to position [539, 0]
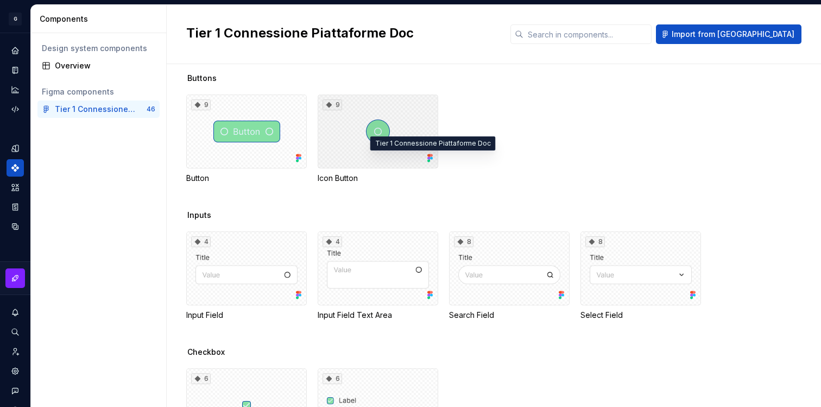
click at [429, 158] on icon at bounding box center [429, 158] width 3 height 3
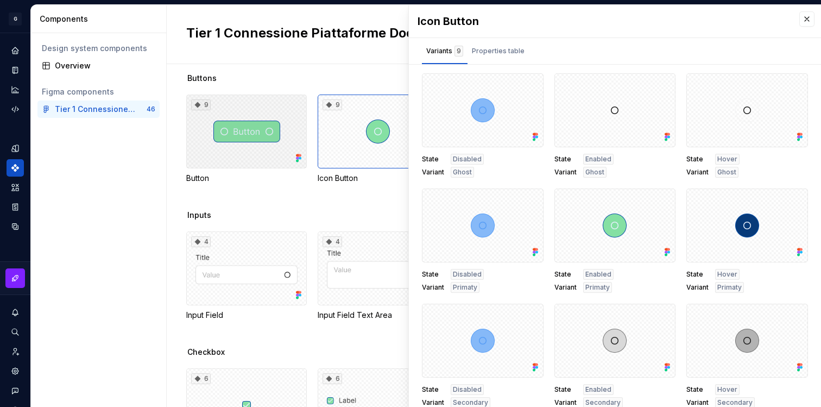
click at [272, 105] on div "9" at bounding box center [246, 132] width 121 height 74
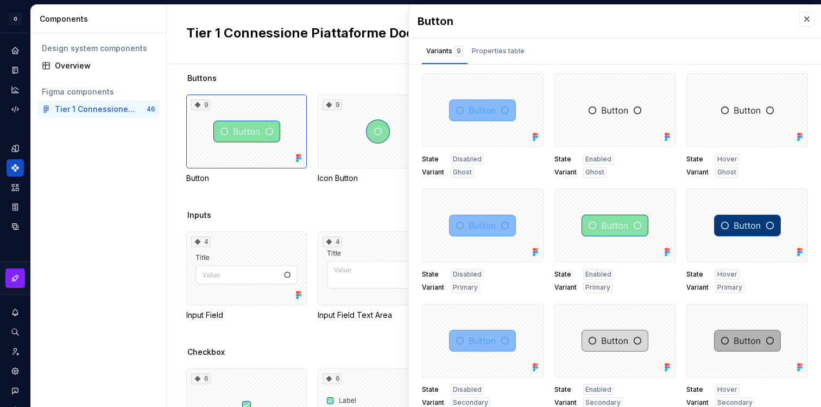
click at [85, 231] on div "Design system components Overview Figma components Tier 1 Connessione Piattafor…" at bounding box center [98, 220] width 135 height 374
click at [15, 189] on icon "Assets" at bounding box center [15, 188] width 10 height 10
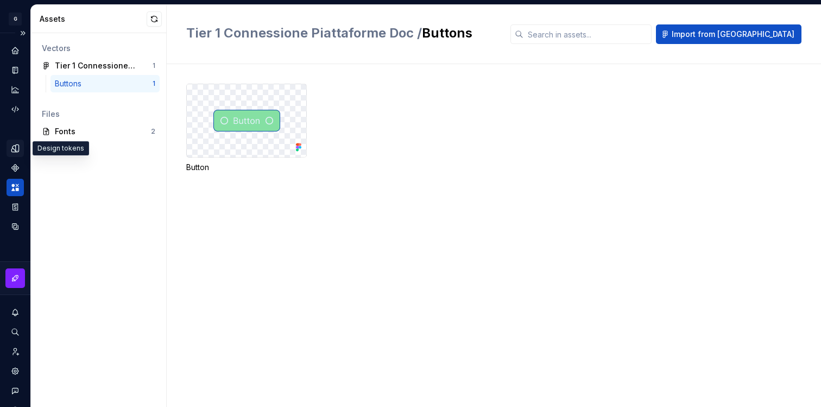
click at [21, 147] on div "Design tokens" at bounding box center [15, 148] width 17 height 17
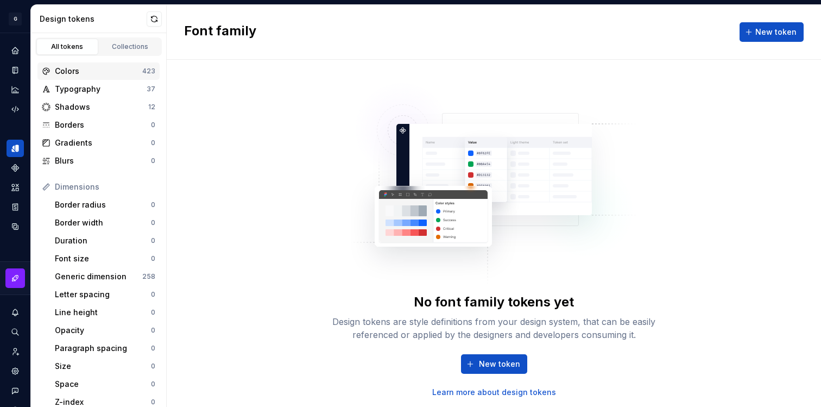
click at [70, 74] on div "Colors" at bounding box center [98, 71] width 87 height 11
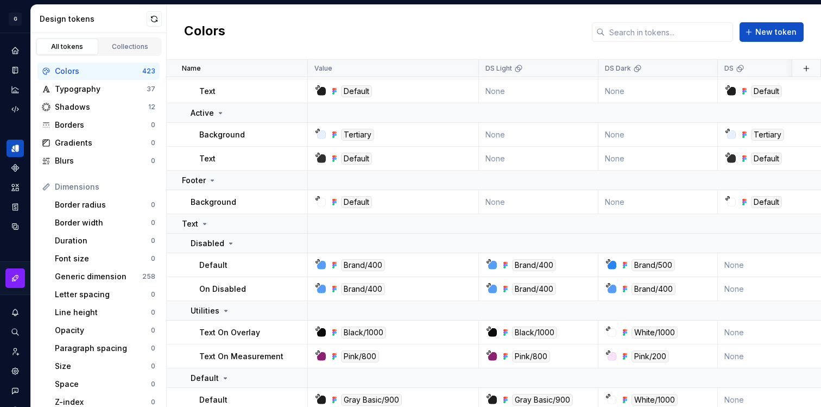
scroll to position [129, 0]
click at [158, 17] on button "button" at bounding box center [154, 18] width 15 height 15
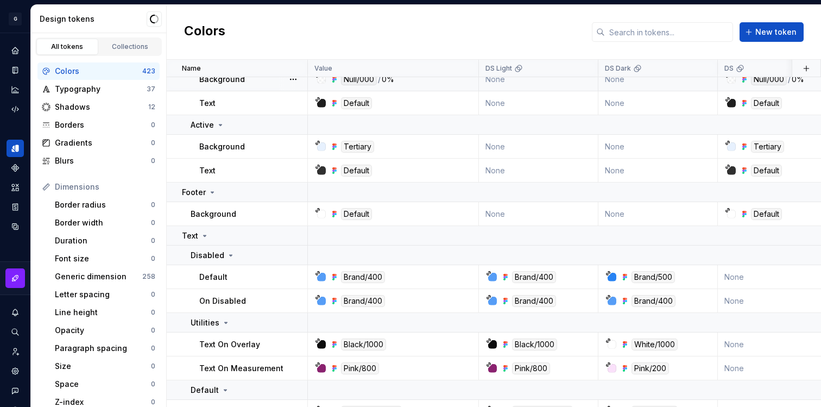
scroll to position [0, 0]
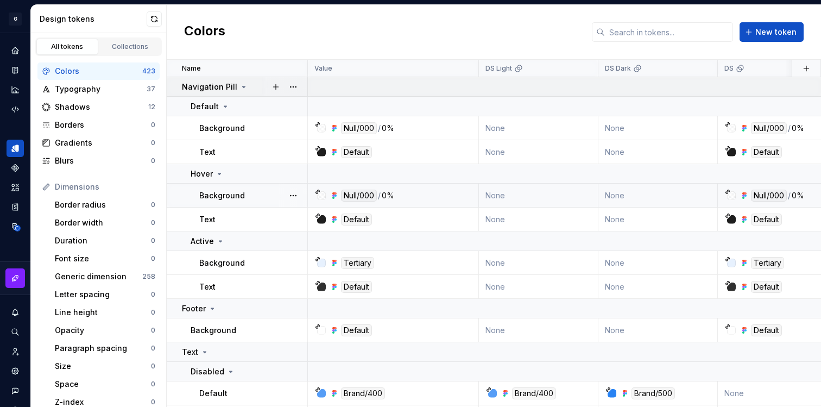
click at [240, 87] on icon at bounding box center [244, 87] width 9 height 9
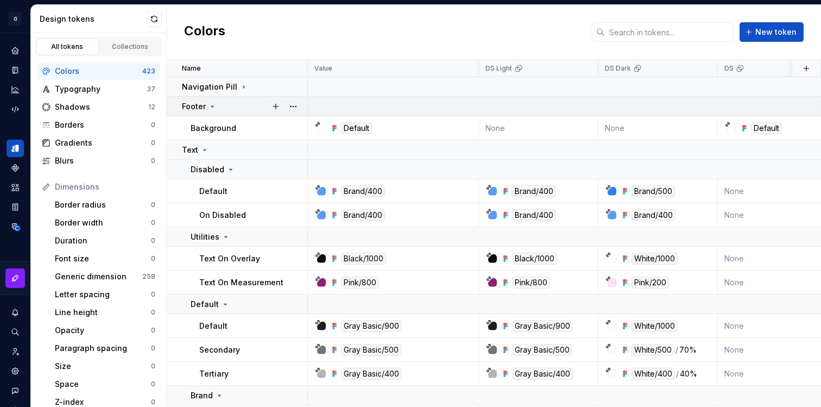
click at [213, 106] on icon at bounding box center [212, 106] width 9 height 9
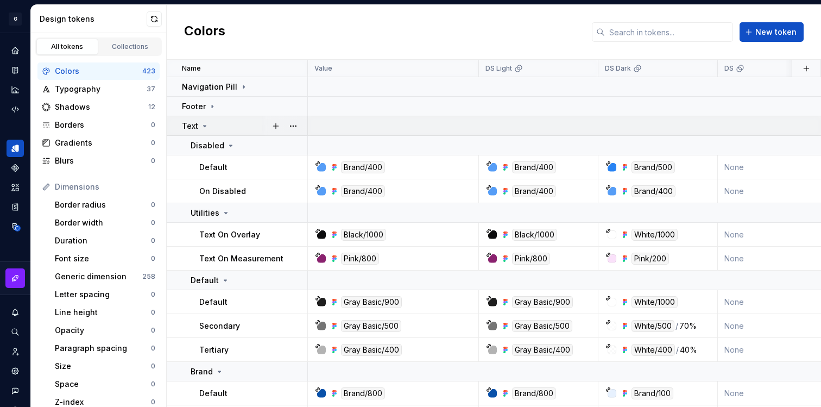
click at [204, 122] on icon at bounding box center [204, 126] width 9 height 9
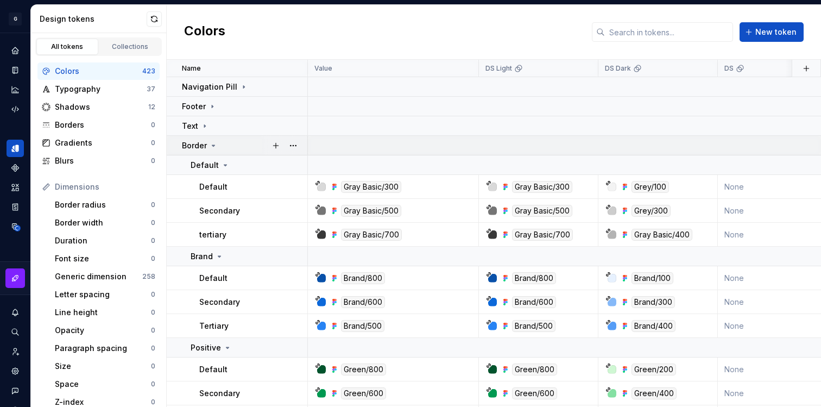
click at [212, 146] on icon at bounding box center [213, 145] width 3 height 1
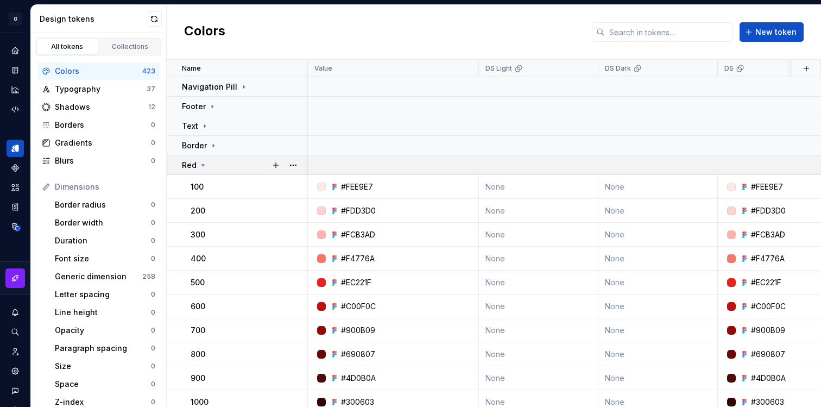
click at [205, 166] on icon at bounding box center [203, 165] width 9 height 9
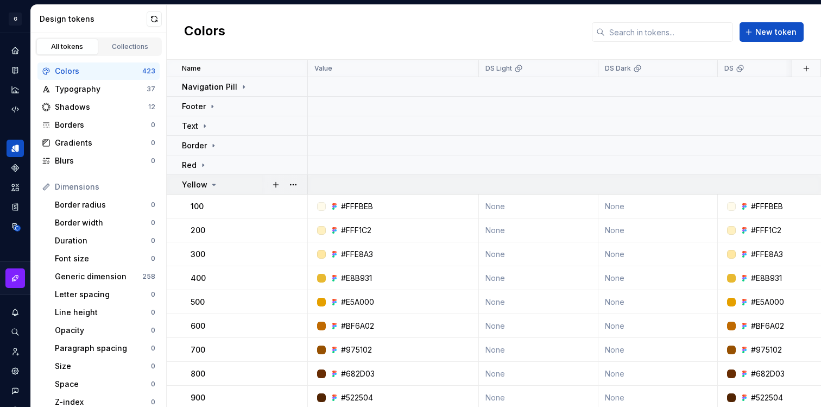
click at [212, 182] on icon at bounding box center [214, 184] width 9 height 9
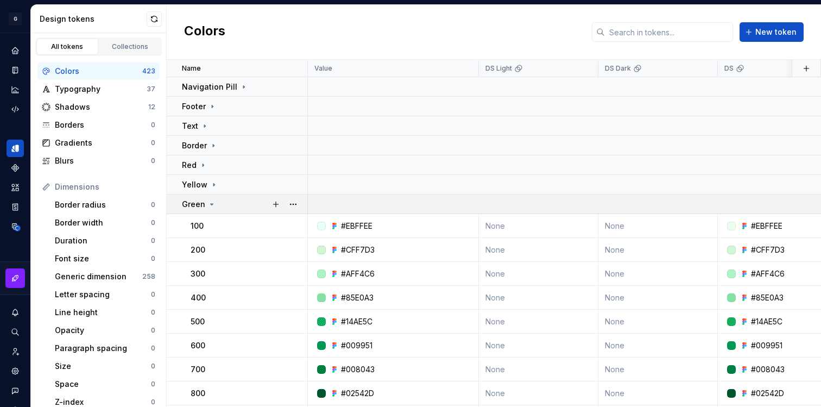
click at [205, 204] on div "Green" at bounding box center [199, 204] width 34 height 11
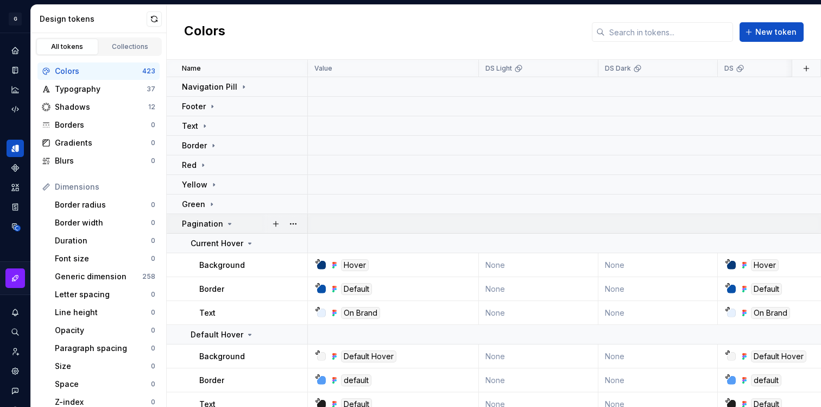
click at [225, 222] on icon at bounding box center [229, 223] width 9 height 9
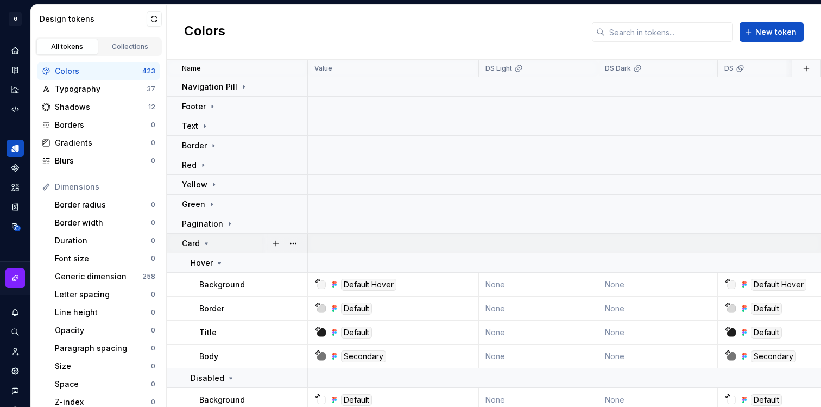
click at [210, 243] on icon at bounding box center [206, 243] width 9 height 9
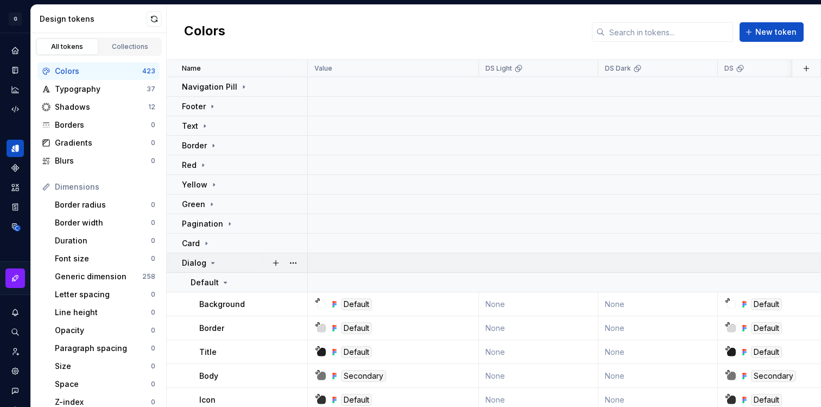
click at [215, 260] on icon at bounding box center [213, 263] width 9 height 9
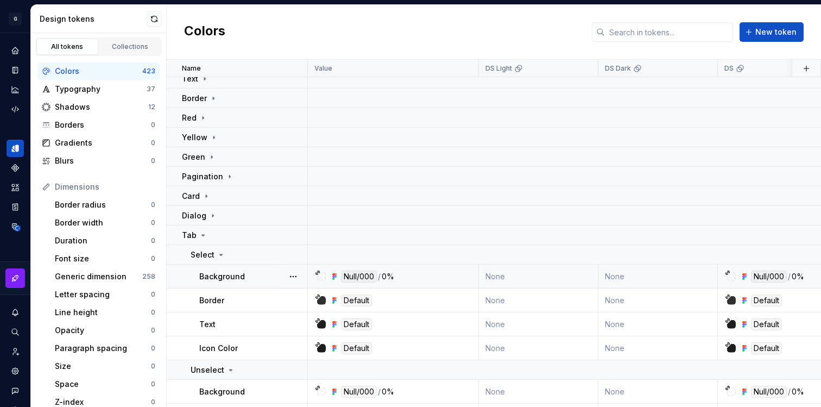
scroll to position [77, 0]
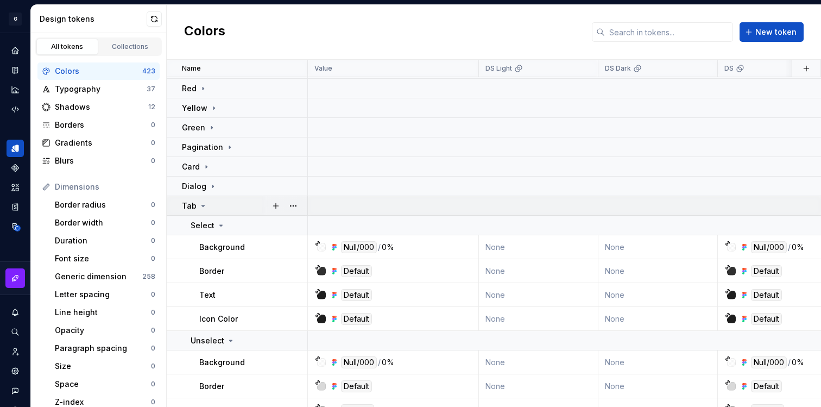
click at [205, 205] on icon at bounding box center [203, 206] width 9 height 9
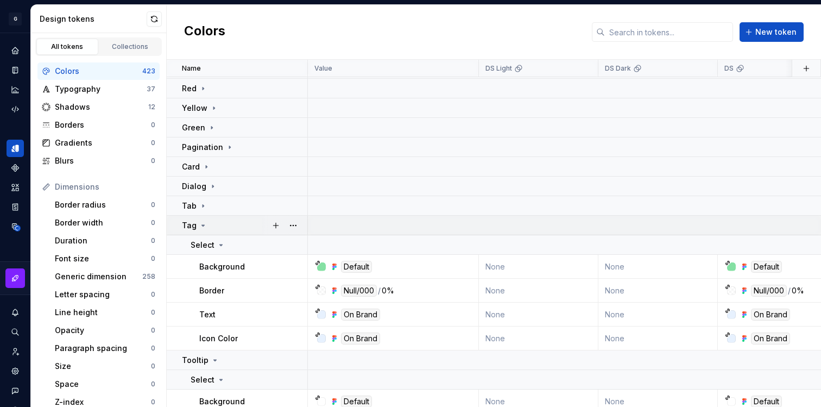
click at [203, 227] on icon at bounding box center [203, 225] width 9 height 9
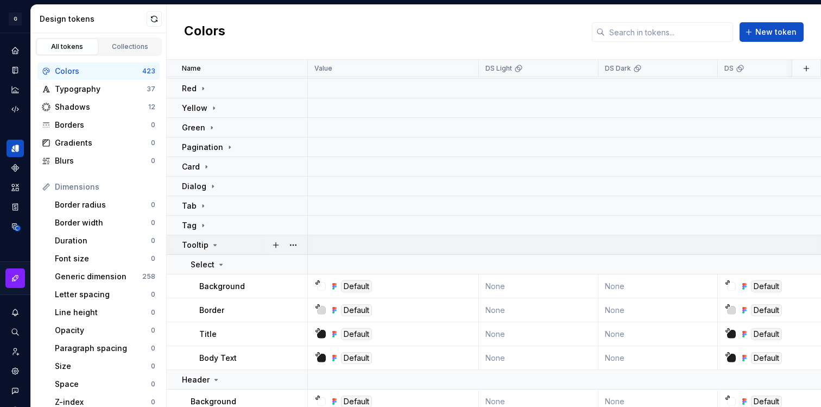
click at [214, 244] on icon at bounding box center [215, 244] width 3 height 1
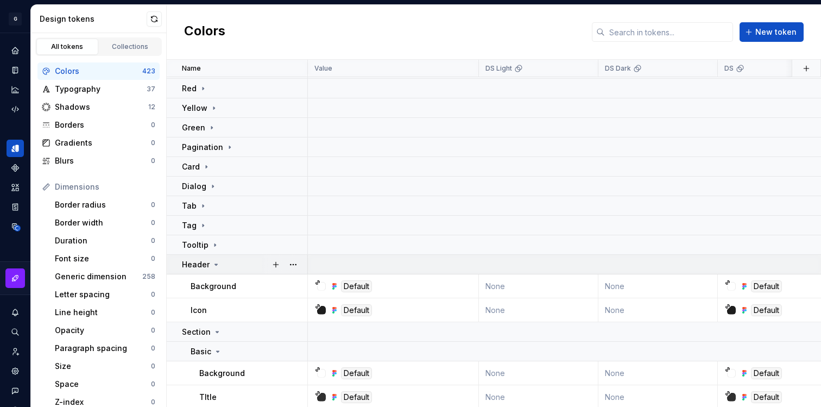
click at [214, 259] on div "Header" at bounding box center [201, 264] width 39 height 11
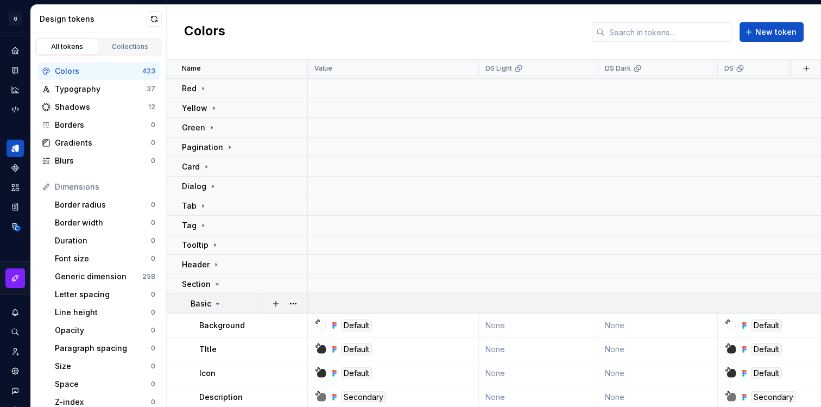
click at [217, 300] on icon at bounding box center [218, 303] width 9 height 9
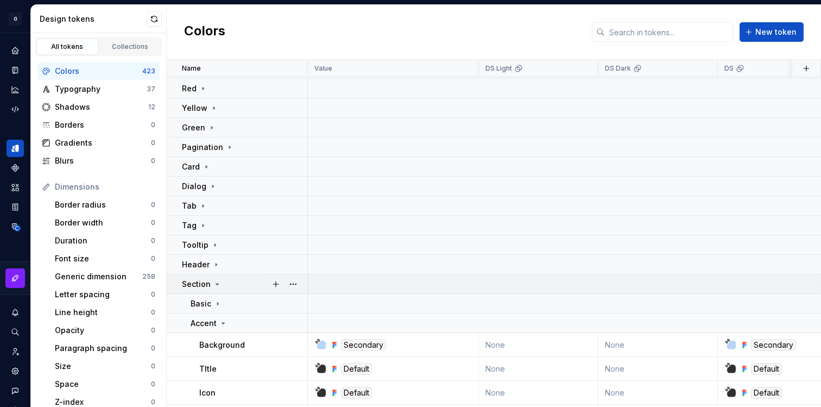
click at [216, 286] on icon at bounding box center [217, 284] width 9 height 9
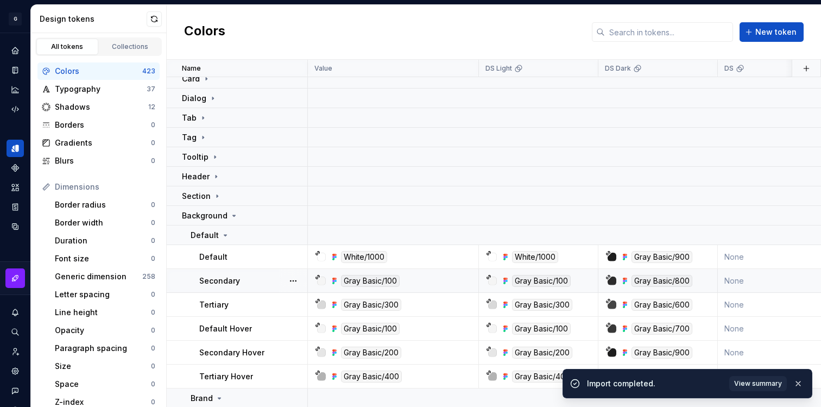
scroll to position [181, 0]
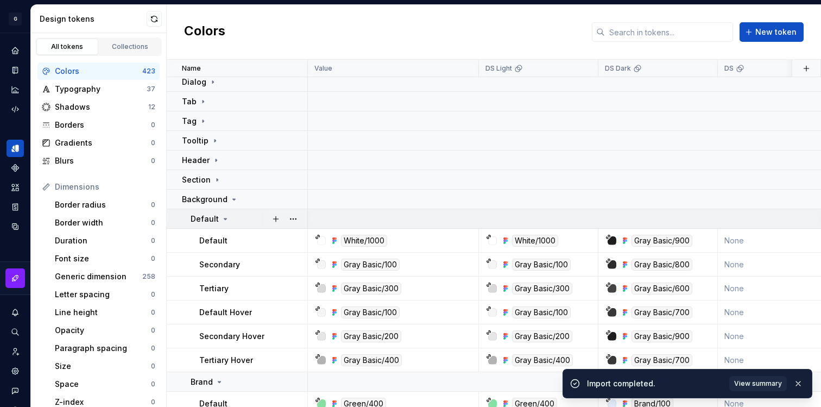
click at [225, 221] on icon at bounding box center [225, 219] width 9 height 9
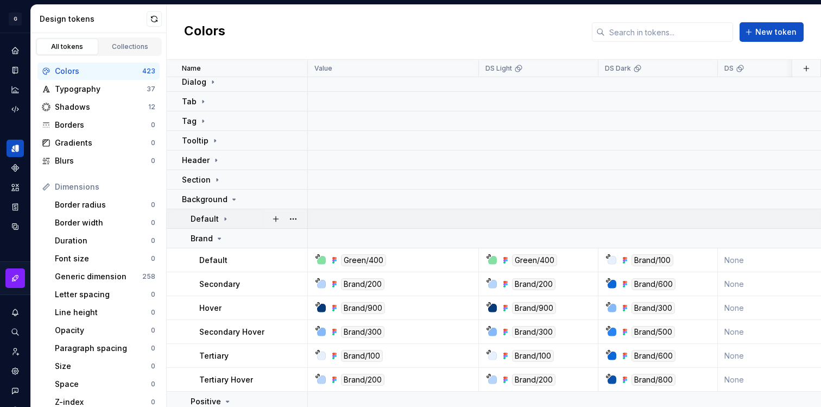
click at [225, 221] on icon at bounding box center [225, 219] width 9 height 9
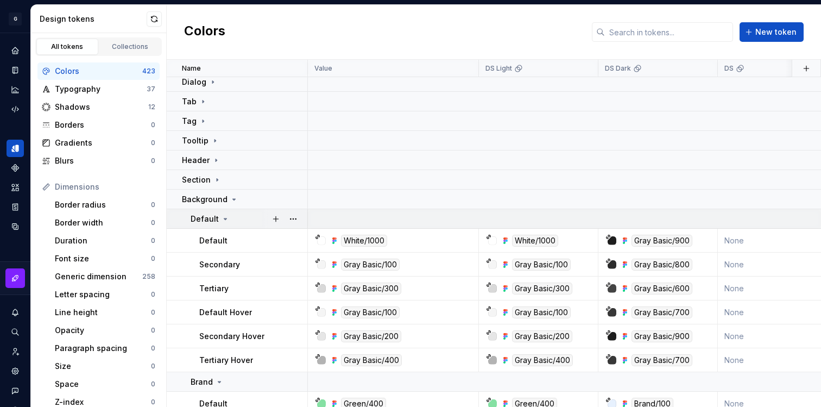
click at [225, 221] on icon at bounding box center [225, 219] width 9 height 9
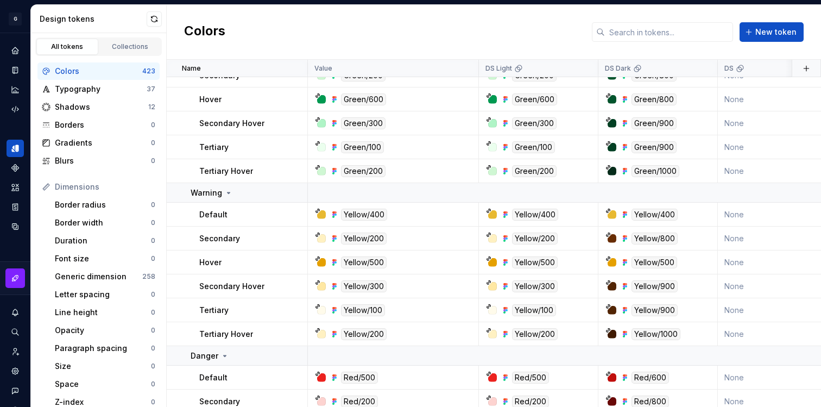
scroll to position [0, 0]
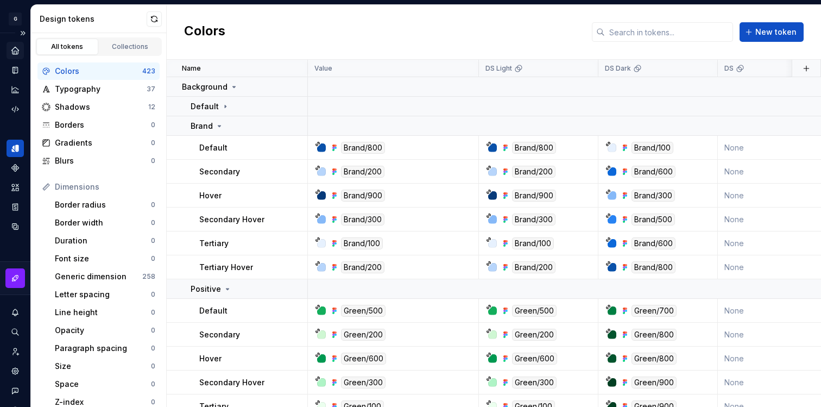
click at [20, 54] on icon "Home" at bounding box center [15, 51] width 10 height 10
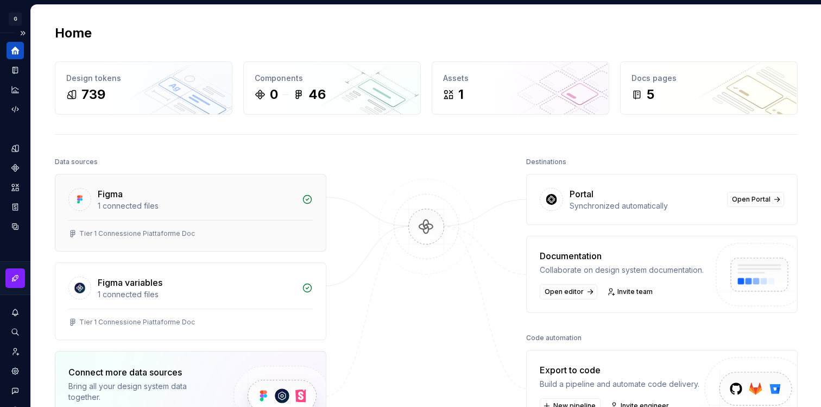
click at [163, 214] on div "Figma 1 connected files" at bounding box center [190, 197] width 271 height 46
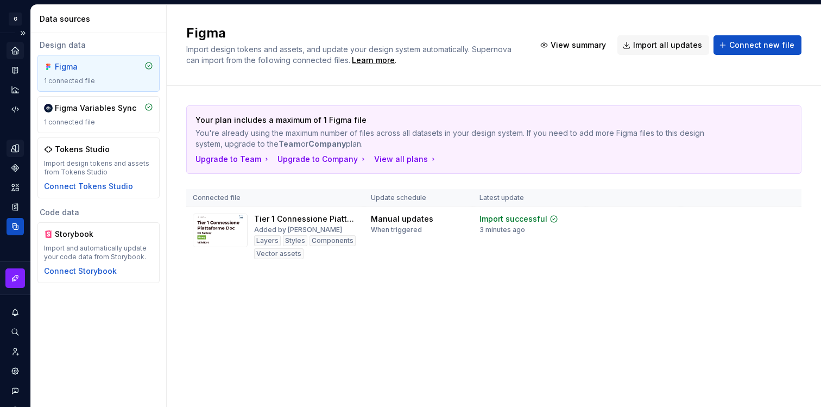
click at [13, 156] on div "Design tokens" at bounding box center [15, 148] width 17 height 17
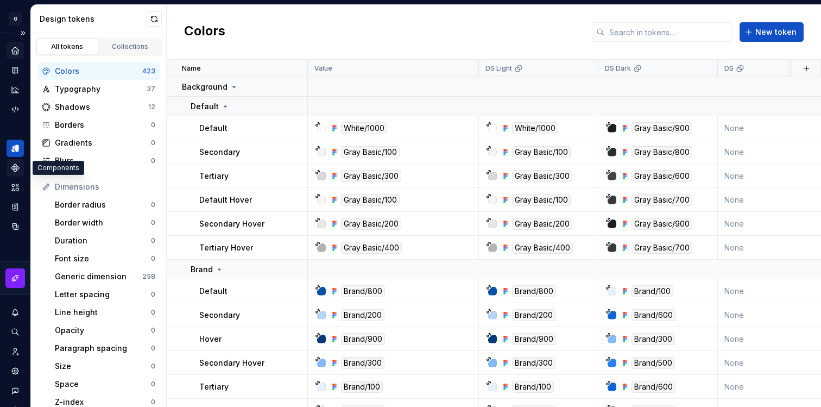
click at [16, 164] on icon "Components" at bounding box center [15, 168] width 10 height 10
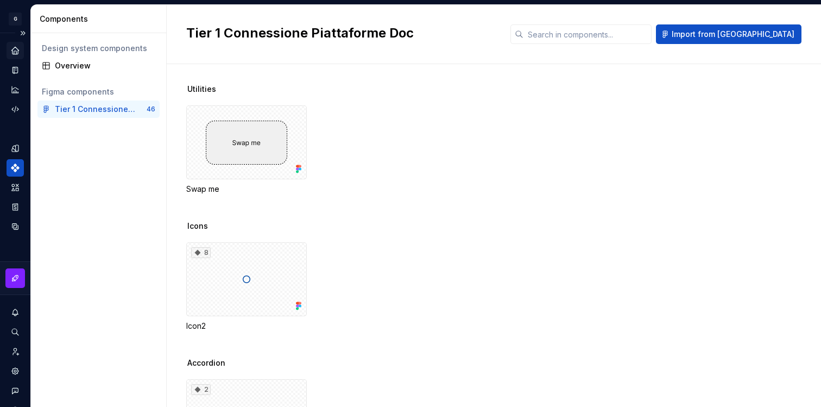
scroll to position [372, 0]
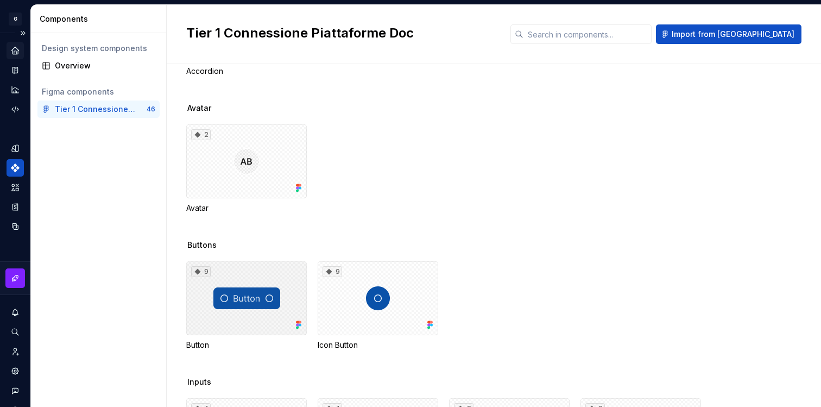
click at [243, 309] on div "9" at bounding box center [246, 298] width 121 height 74
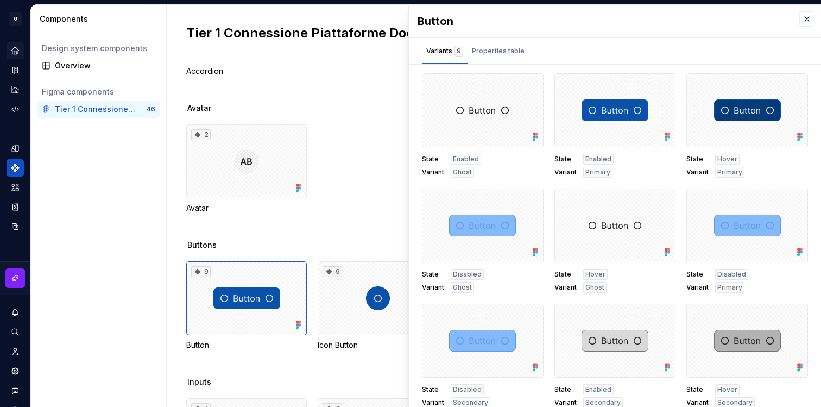
click at [116, 227] on div "Design system components Overview Figma components Tier 1 Connessione Piattafor…" at bounding box center [98, 220] width 135 height 374
click at [16, 51] on icon "Home" at bounding box center [14, 50] width 7 height 7
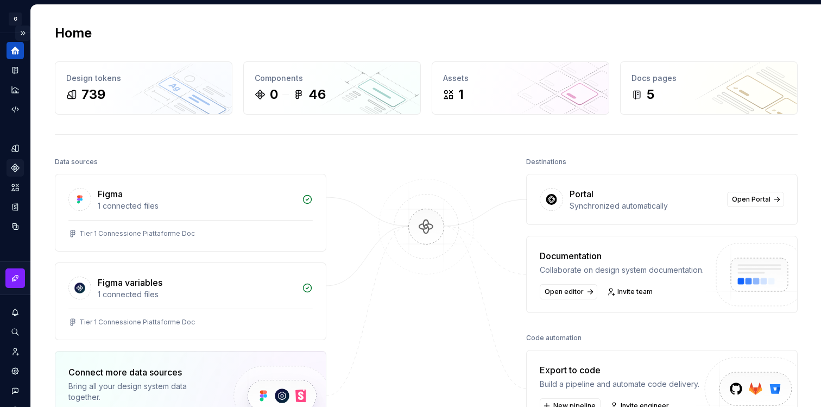
click at [17, 35] on button "Expand sidebar" at bounding box center [22, 33] width 15 height 15
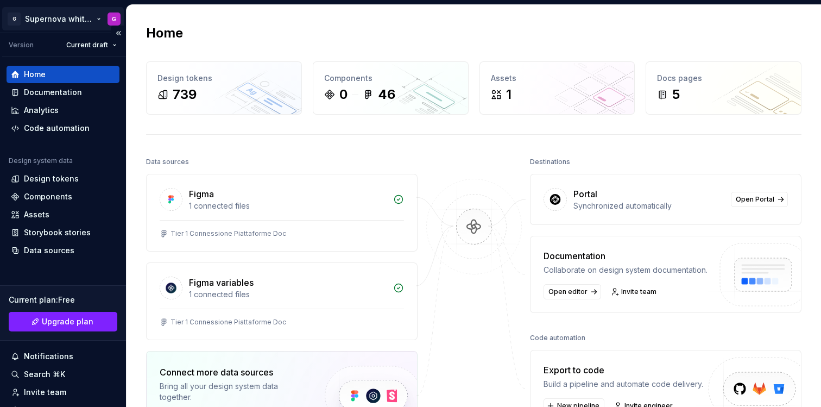
click at [38, 22] on html "G Supernova white label G Version Current draft Home Documentation Analytics Co…" at bounding box center [410, 203] width 821 height 407
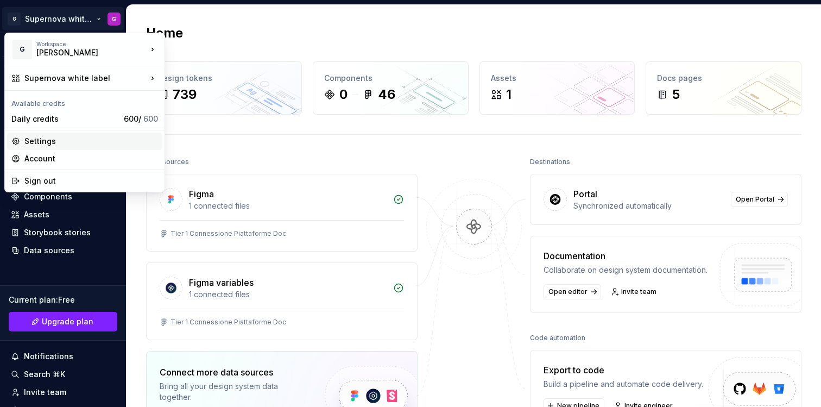
click at [55, 138] on div "Settings" at bounding box center [91, 141] width 134 height 11
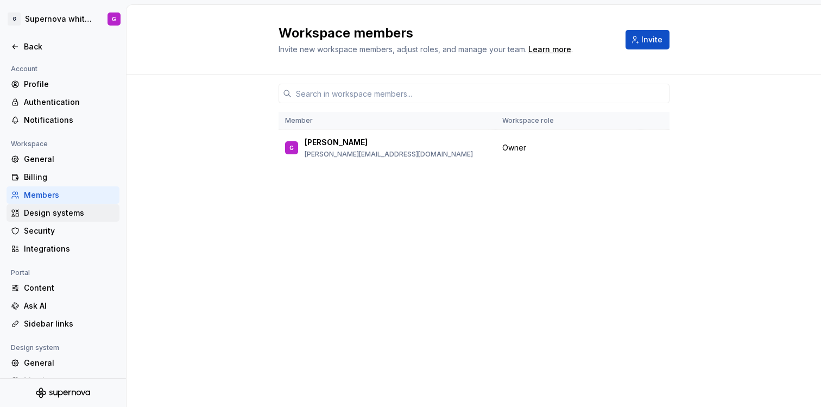
click at [48, 209] on div "Design systems" at bounding box center [69, 213] width 91 height 11
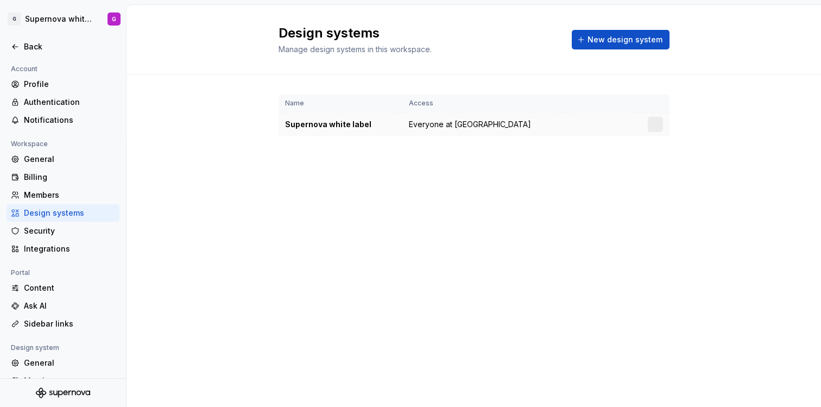
click at [435, 126] on span "Everyone at Giulia" at bounding box center [470, 124] width 122 height 11
click at [652, 122] on div at bounding box center [655, 124] width 15 height 15
click at [658, 127] on div at bounding box center [655, 124] width 15 height 15
click at [66, 229] on div "Security" at bounding box center [69, 230] width 91 height 11
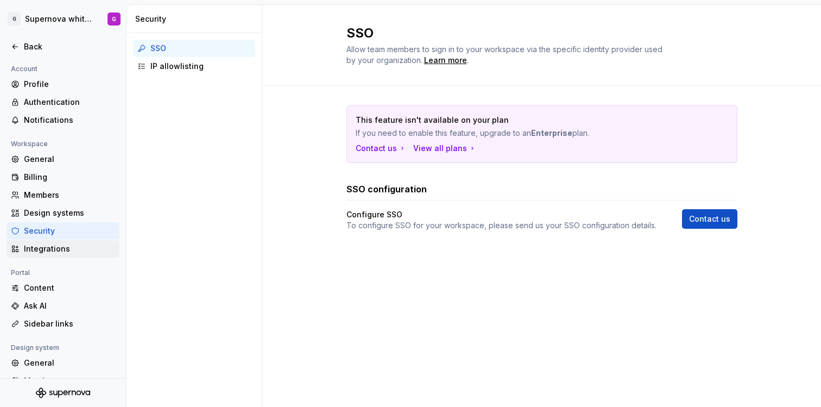
click at [73, 246] on div "Integrations" at bounding box center [69, 248] width 91 height 11
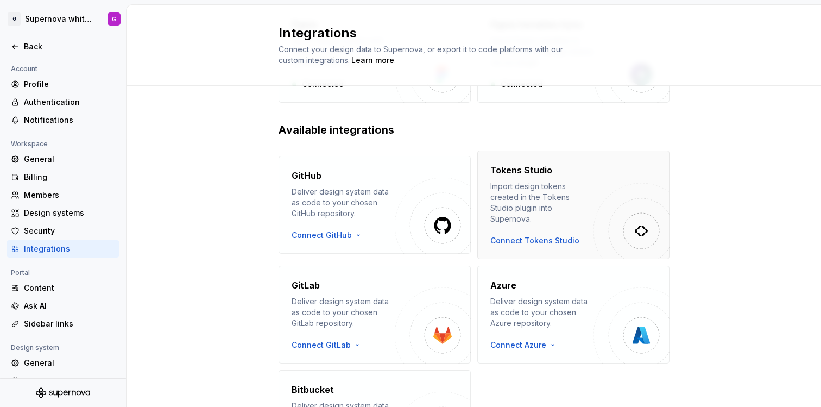
scroll to position [220, 0]
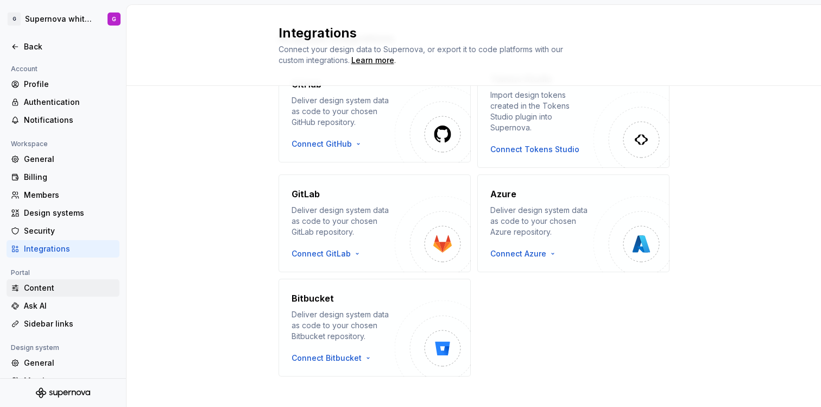
click at [72, 286] on div "Content" at bounding box center [69, 288] width 91 height 11
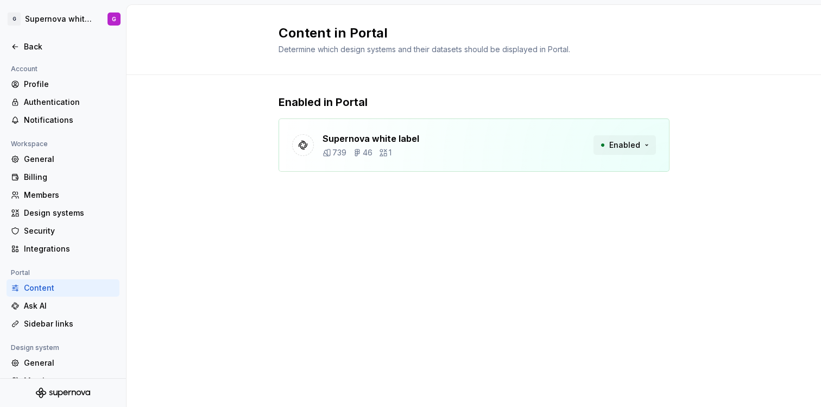
click at [642, 143] on button "Enabled" at bounding box center [625, 145] width 62 height 20
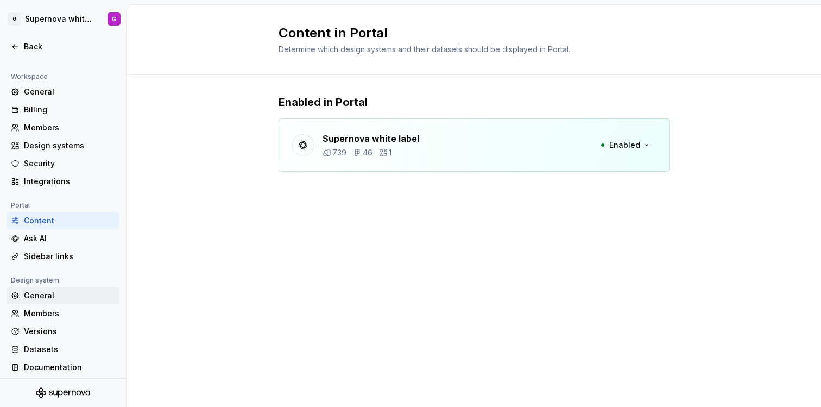
scroll to position [72, 0]
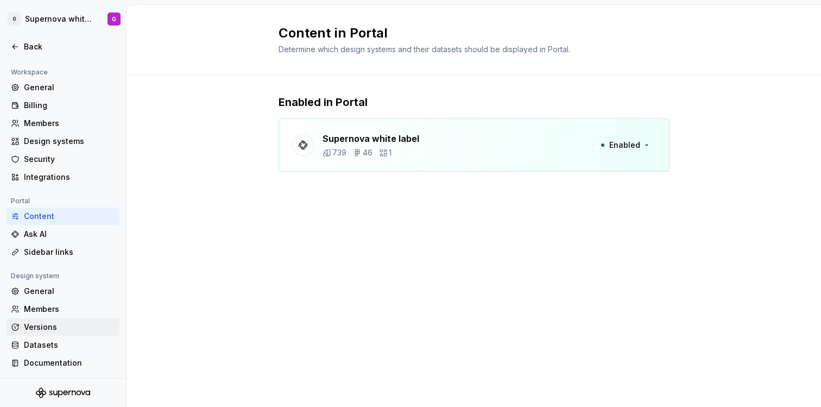
click at [72, 322] on div "Versions" at bounding box center [69, 327] width 91 height 11
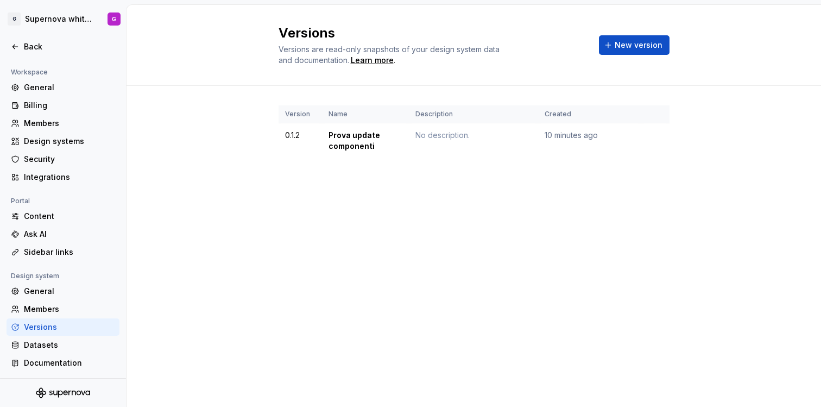
click at [264, 164] on div "Version Name Description Created 0.1.2 Prova update componenti No description. …" at bounding box center [474, 143] width 695 height 114
